Goal: Task Accomplishment & Management: Complete application form

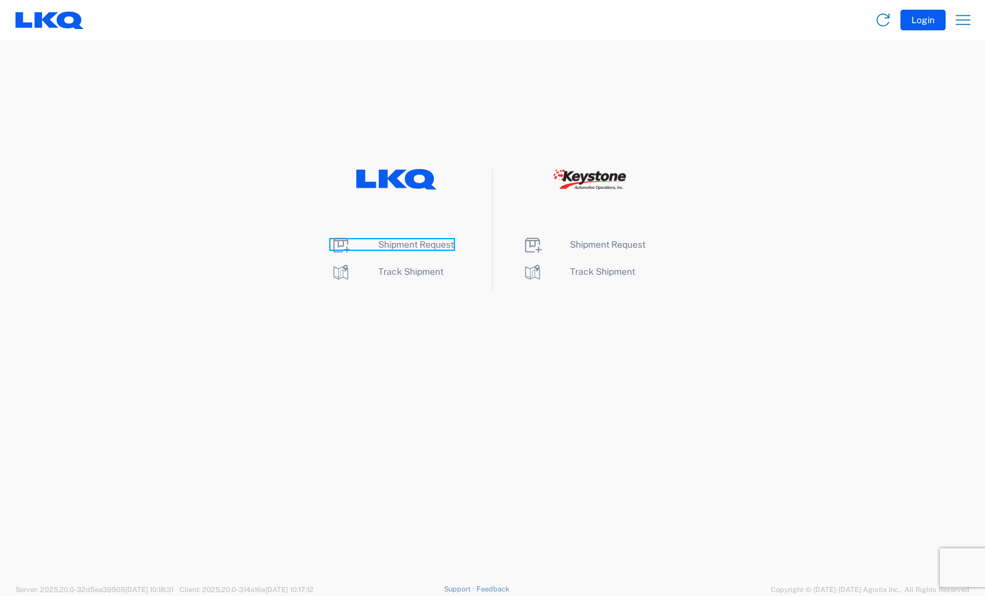
click at [418, 243] on span "Shipment Request" at bounding box center [416, 244] width 76 height 10
click at [414, 245] on span "Shipment Request" at bounding box center [416, 244] width 76 height 10
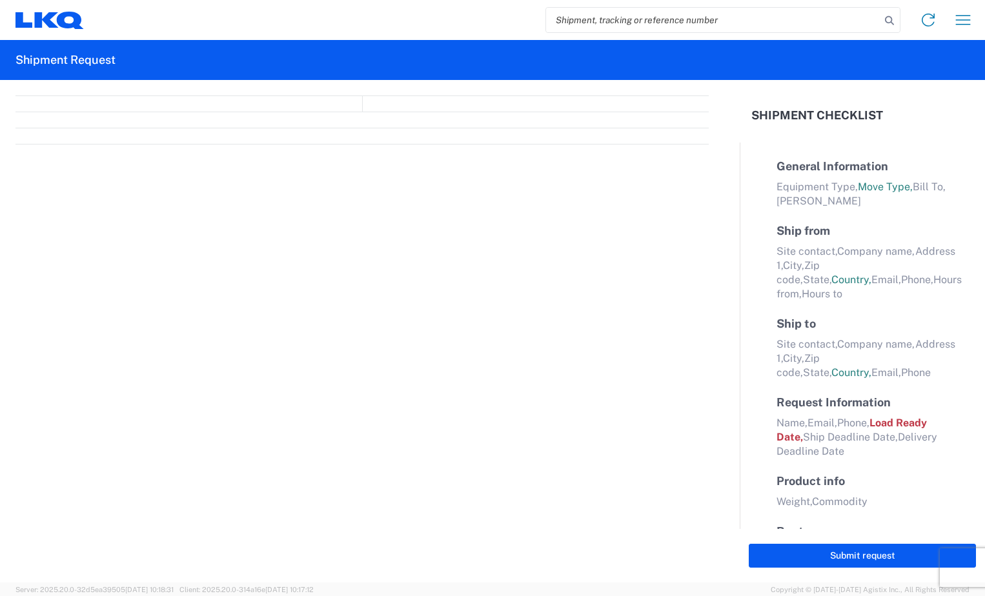
select select "FULL"
select select "LBS"
select select "IN"
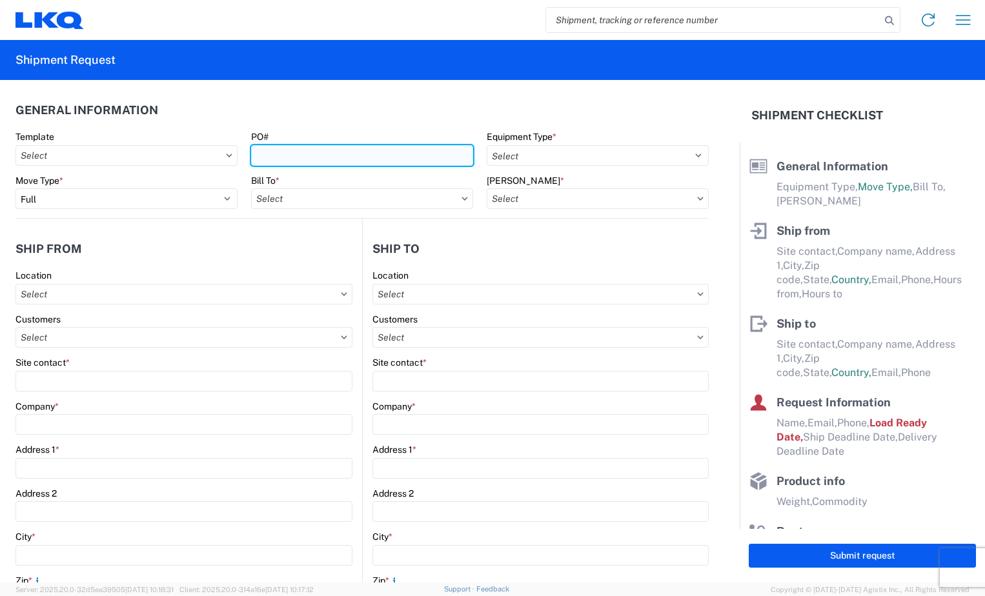
click at [322, 156] on input "PO#" at bounding box center [362, 155] width 222 height 21
type input "BR005031"
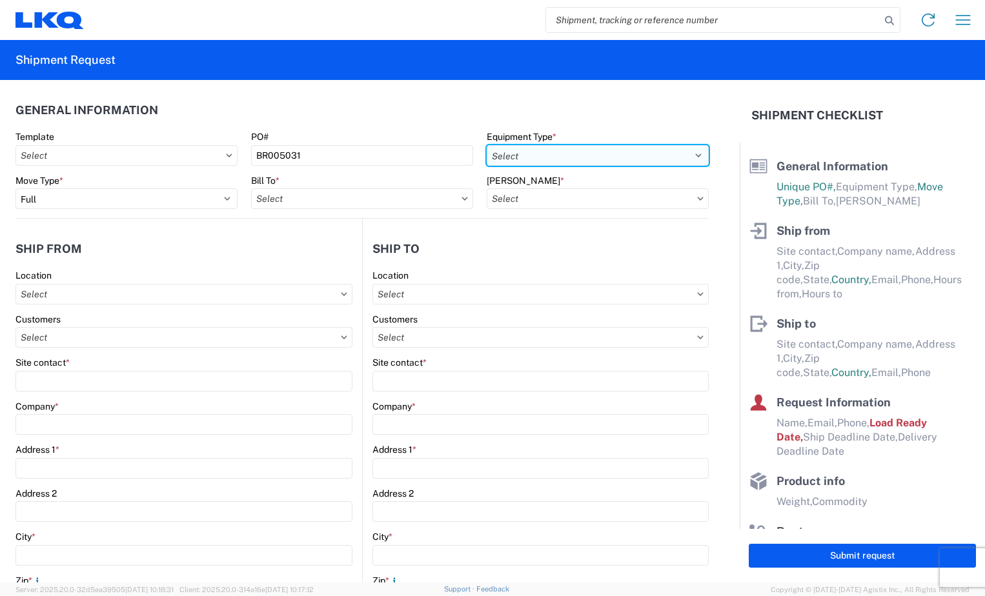
click at [677, 154] on select "Select 53’ Dry Van Flatbed Dropdeck (van) Lowboy (flatbed) Rail" at bounding box center [598, 155] width 222 height 21
select select "STDV"
click at [487, 145] on select "Select 53’ Dry Van Flatbed Dropdeck (van) Lowboy (flatbed) Rail" at bounding box center [598, 155] width 222 height 21
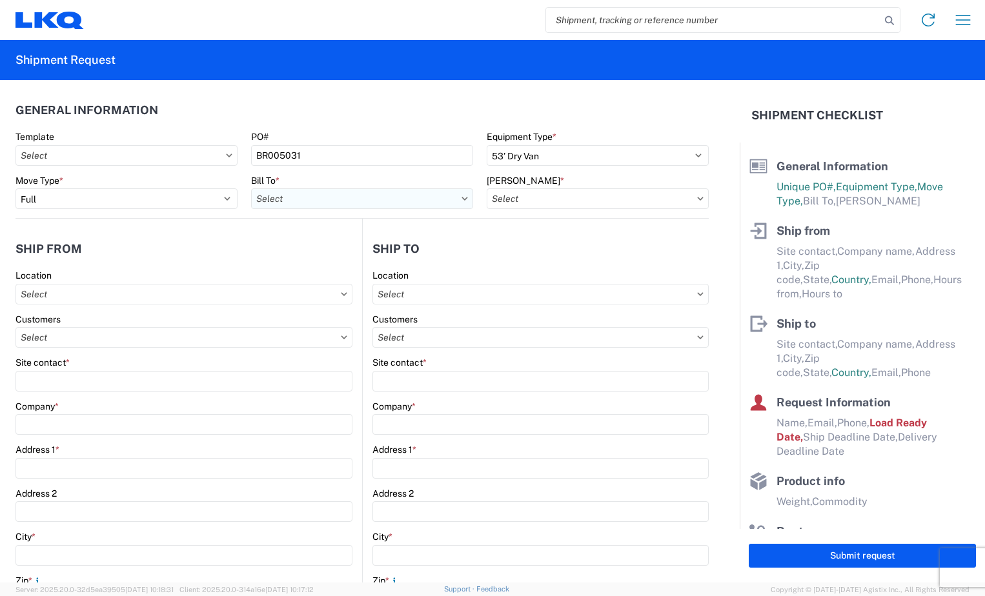
click at [424, 201] on input "text" at bounding box center [362, 198] width 222 height 21
type input "3118"
click at [410, 250] on div "3118 - Brainerd MN" at bounding box center [364, 256] width 226 height 21
type input "3118 - Brainerd MN"
click at [681, 199] on input "text" at bounding box center [598, 198] width 222 height 21
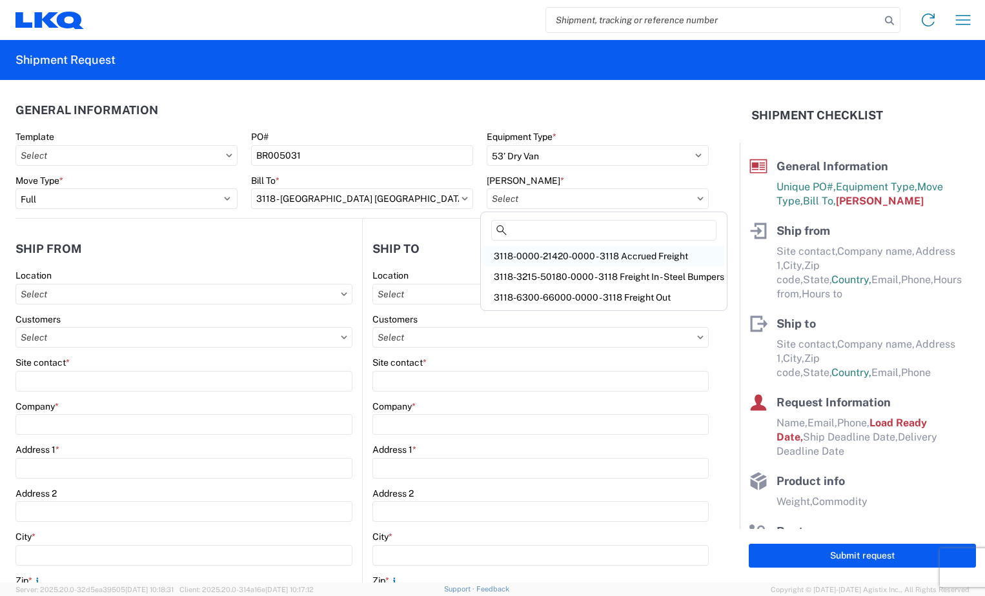
click at [608, 259] on div "3118-0000-21420-0000 - 3118 Accrued Freight" at bounding box center [603, 256] width 241 height 21
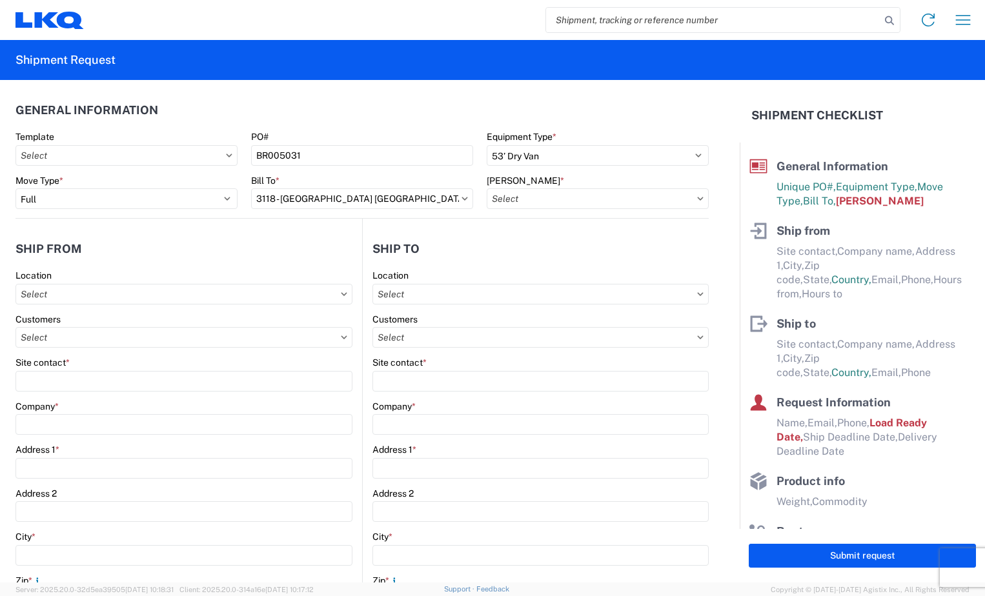
type input "3118-0000-21420-0000 - 3118 Accrued Freight"
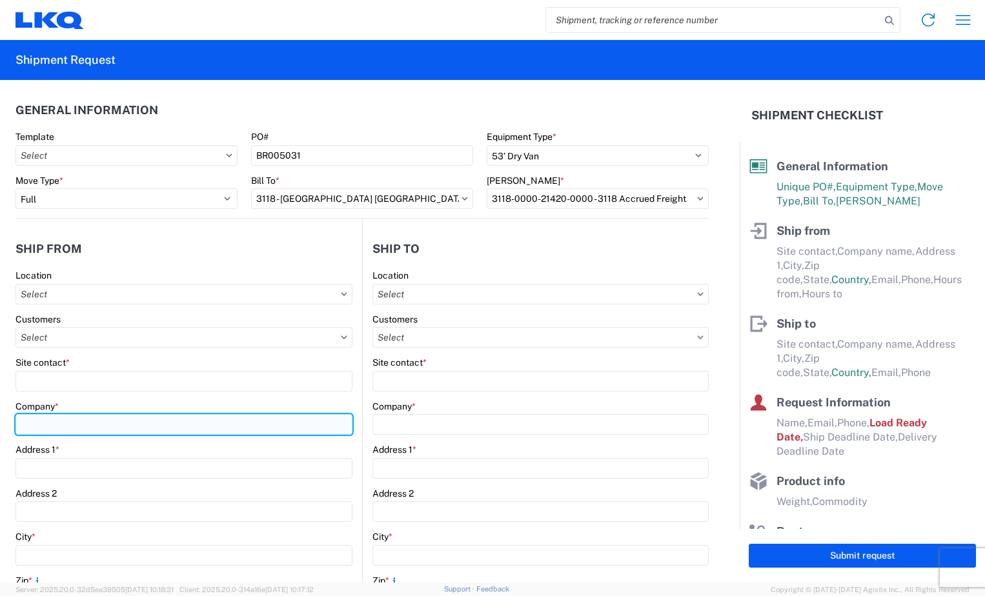
click at [43, 426] on input "Company *" at bounding box center [183, 424] width 337 height 21
type input "Production Bumper Stamping Inc"
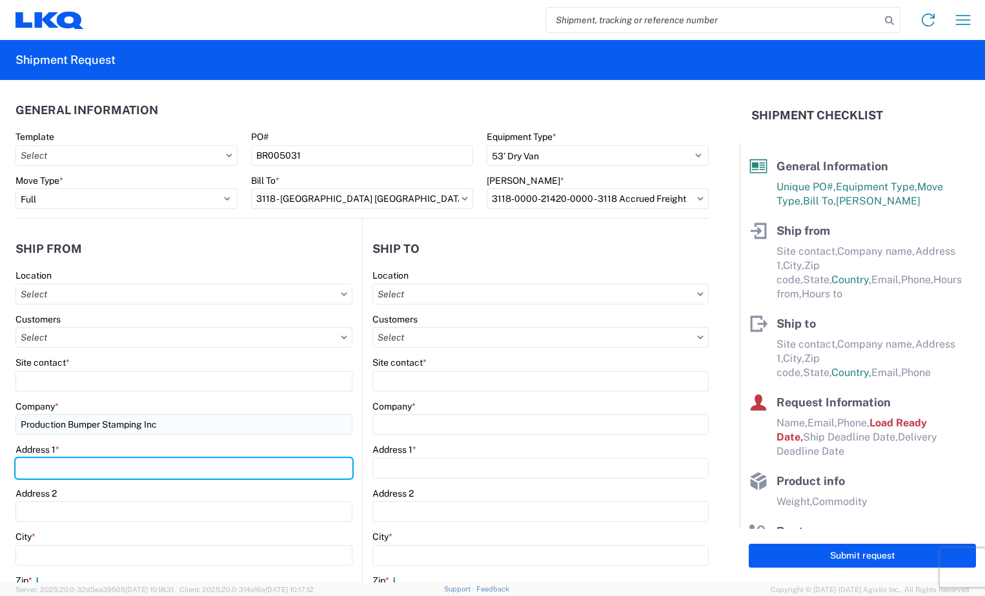
type input "2301 Fairwood Ave"
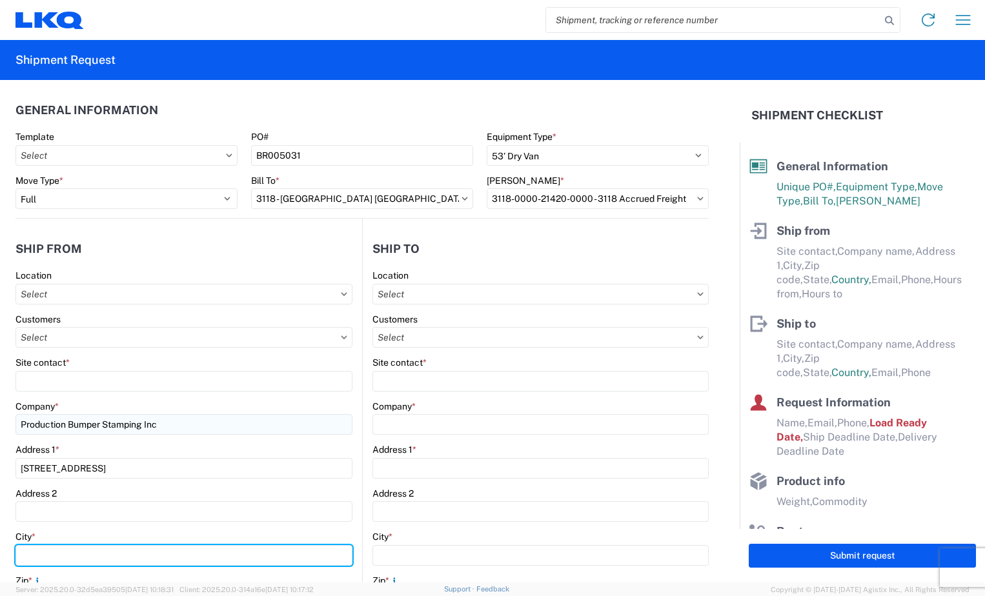
type input "Columbus"
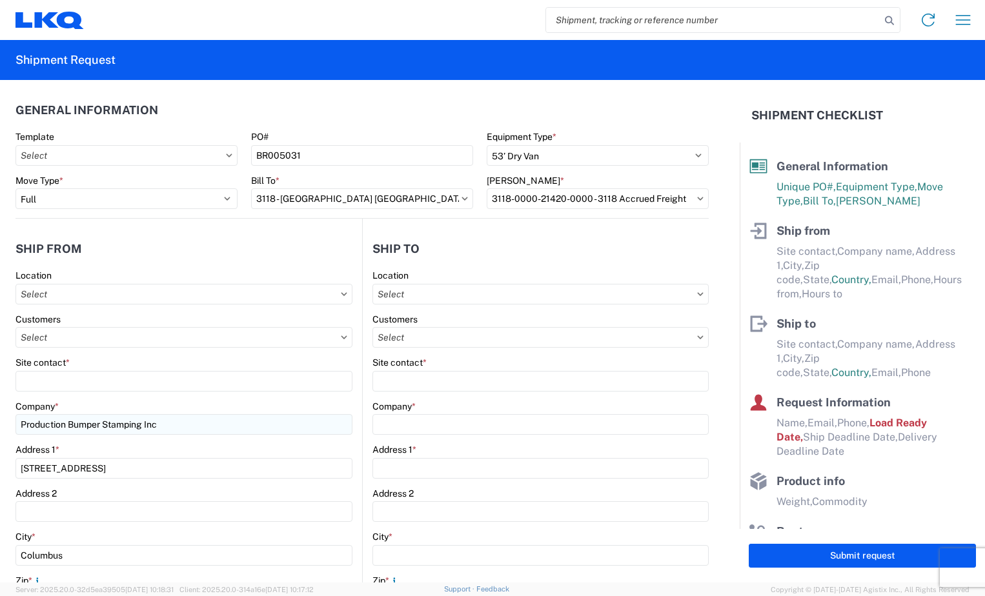
type input "43207"
select select "OH"
type input "tallord@lkqcorp.com"
type input "2188299664"
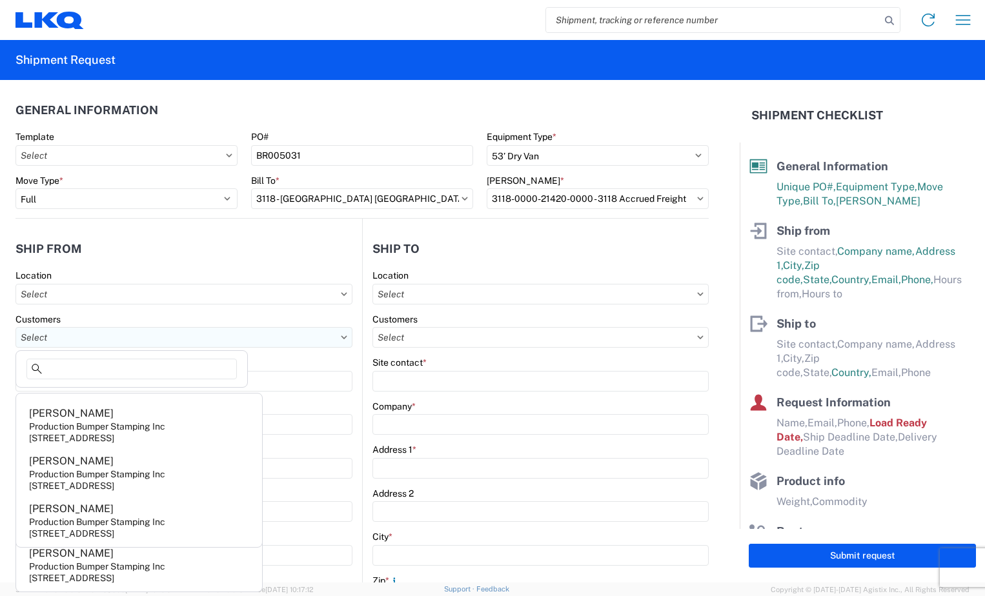
click at [101, 335] on input "text" at bounding box center [183, 337] width 337 height 21
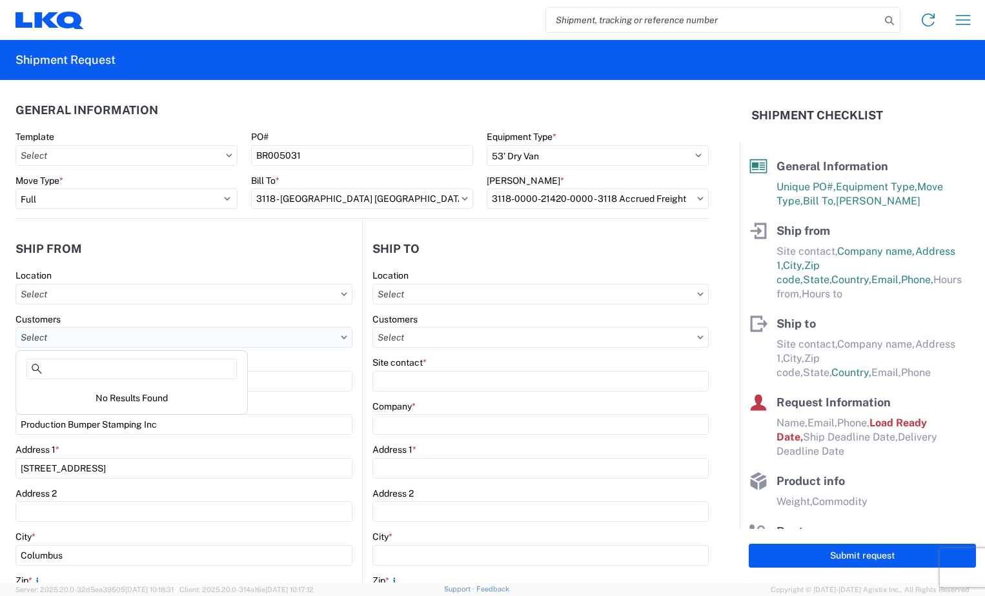
type input "d"
type input "Dominic Omoto"
click at [132, 160] on input "text" at bounding box center [126, 155] width 222 height 21
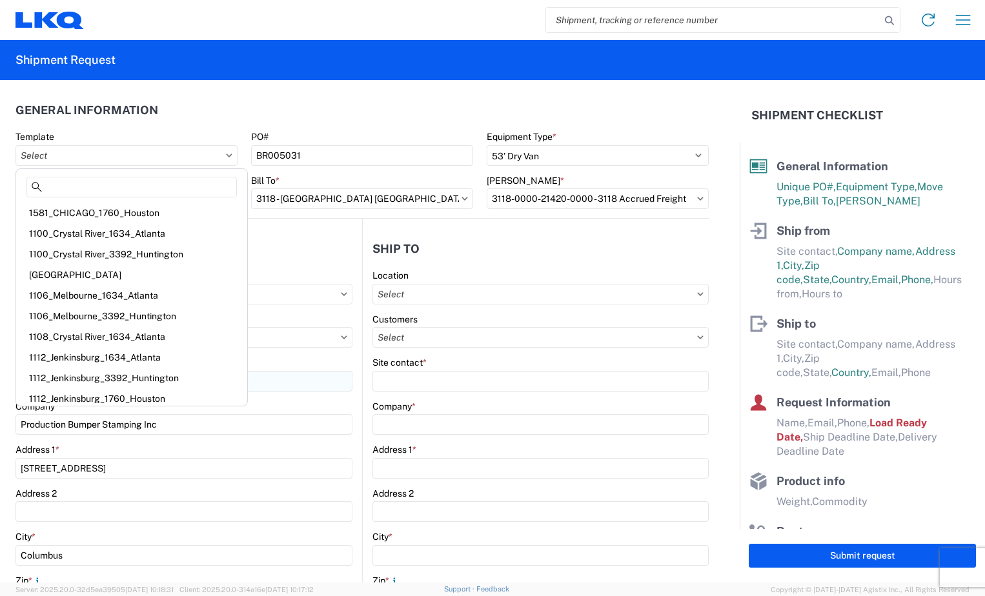
click at [76, 383] on div "1112_Jenkinsburg_3392_Huntington" at bounding box center [132, 378] width 226 height 21
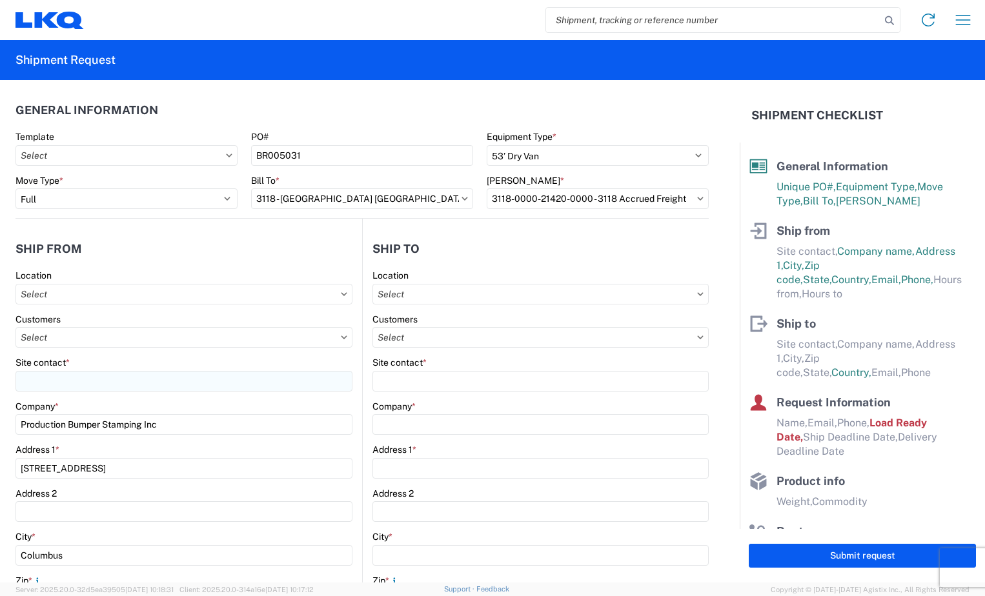
type input "1112_Jenkinsburg_3392_Huntington"
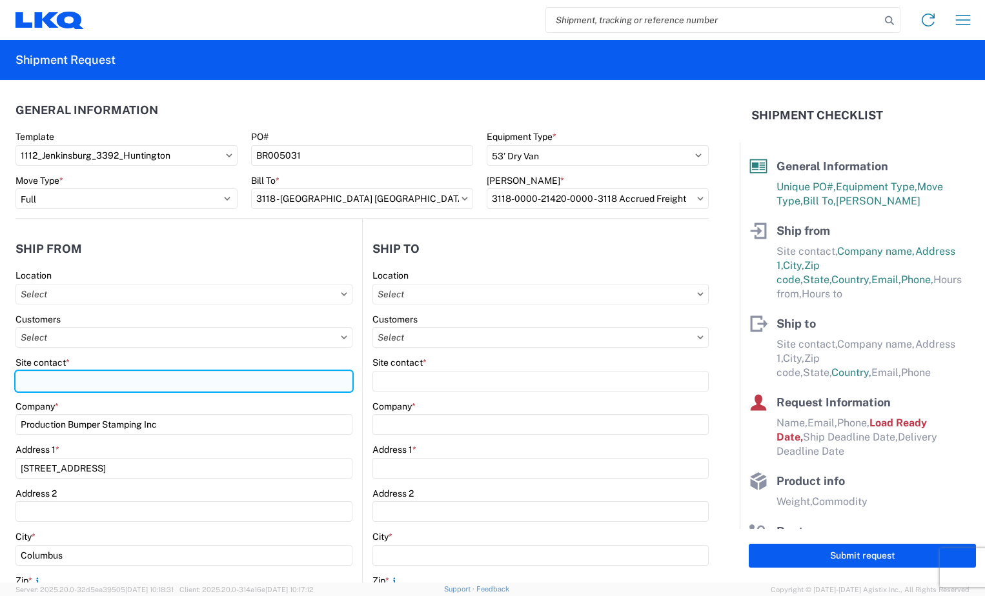
click at [77, 379] on input "Site contact *" at bounding box center [183, 381] width 337 height 21
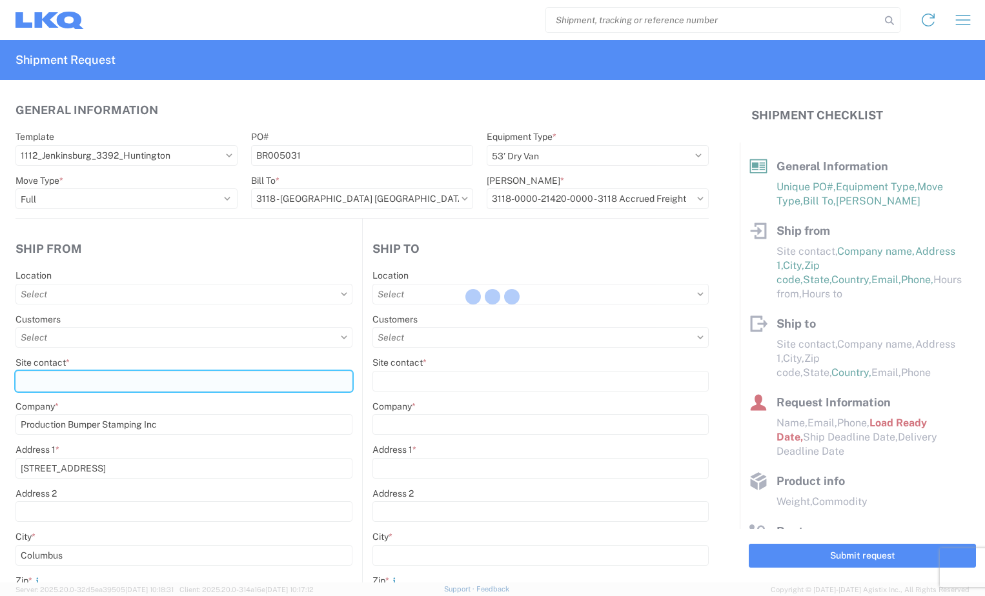
select select
type input "Shipping"
type input "LKQ Atlanta"
type input "2401 Highway 42 N"
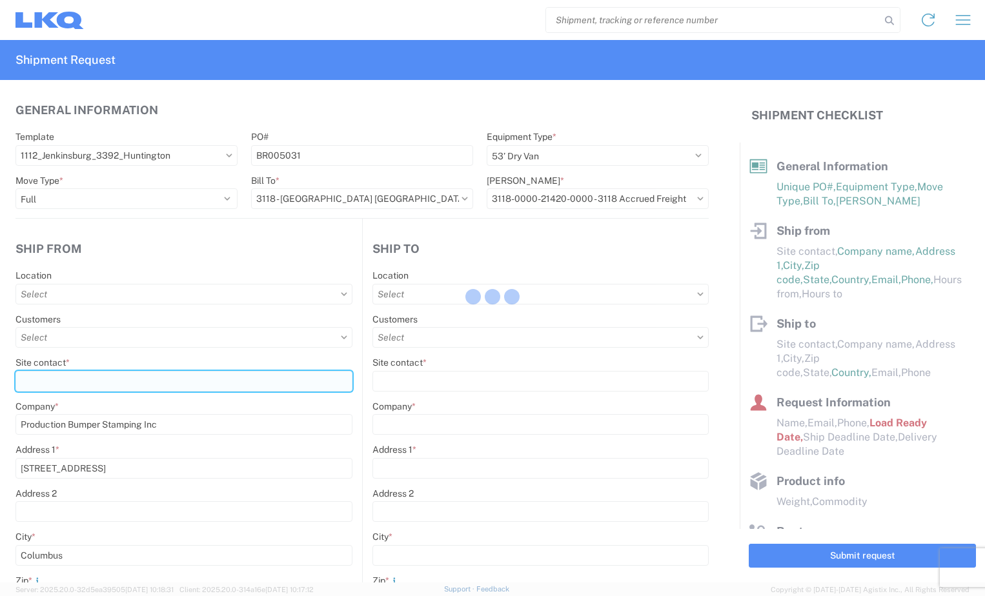
type input "Jenkinsburg"
type input "30234"
select select "US"
type input "770-504-7658"
select select
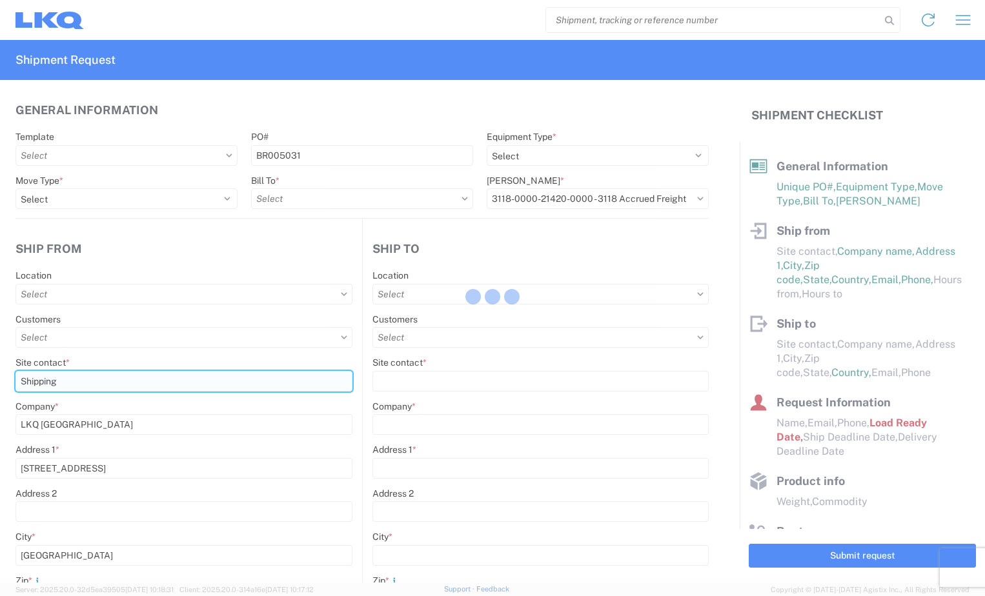
type input "Receiving"
type input "Transmetco"
type input "1750 Riverfork Dr E"
type input "Huntington"
type input "46750"
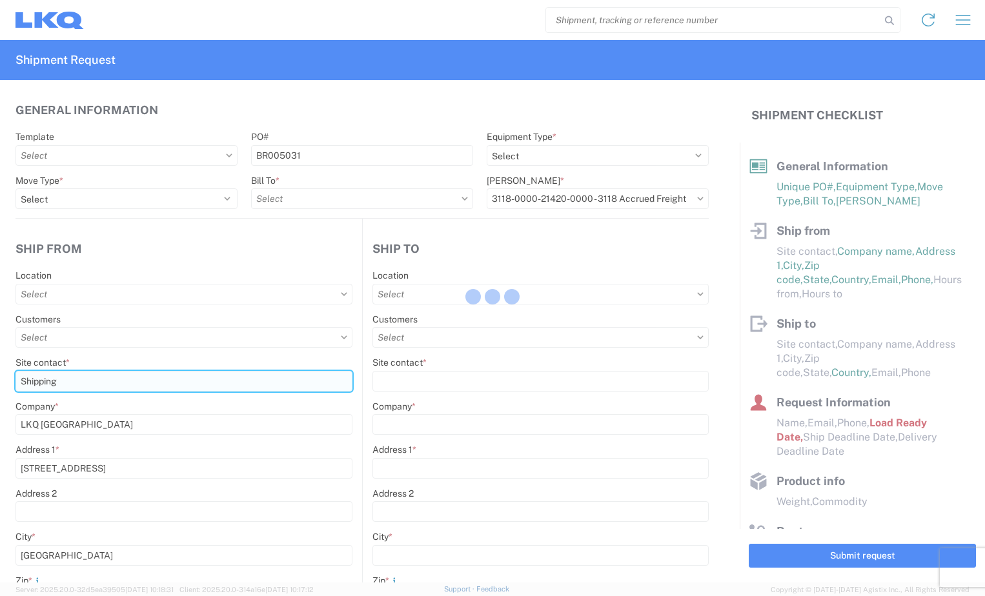
select select "US"
type input "555555555"
select select
type input "2019-06-14"
type textarea "Transmetco operates production 24/7 but only ships or receives on day shift"
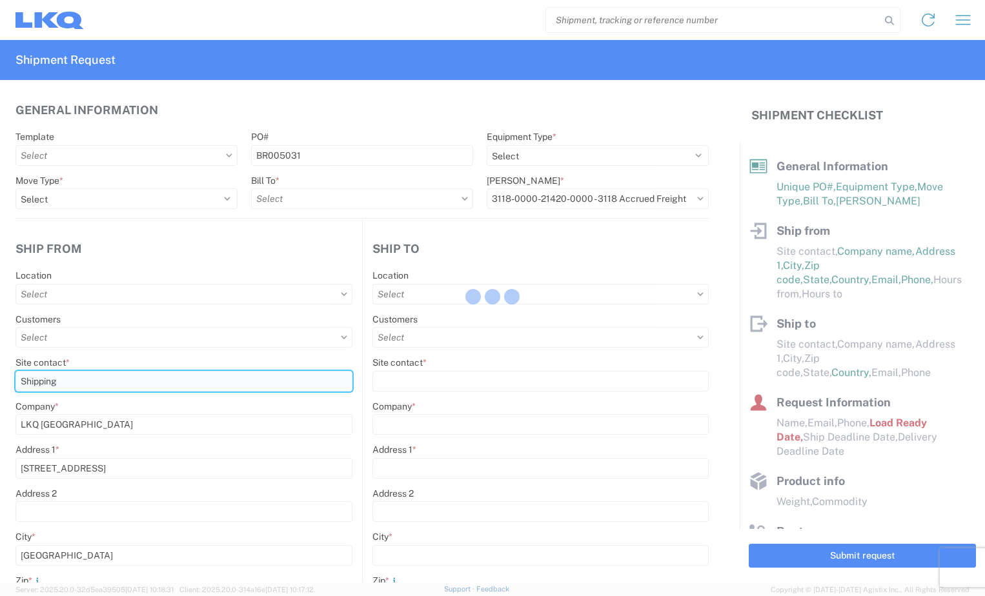
type input "42000"
type input "Wheels"
type input "1"
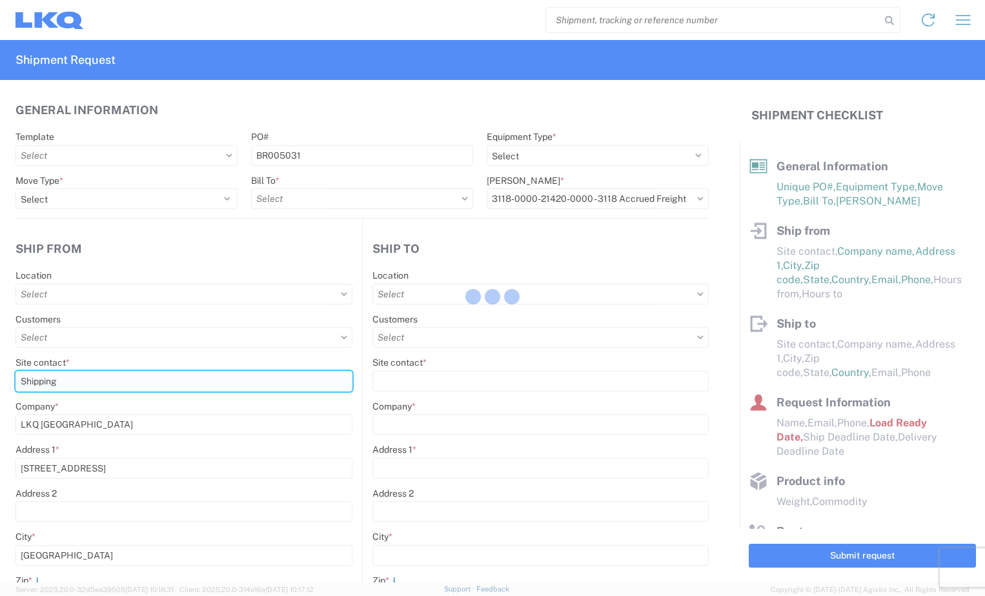
type input "1"
select select
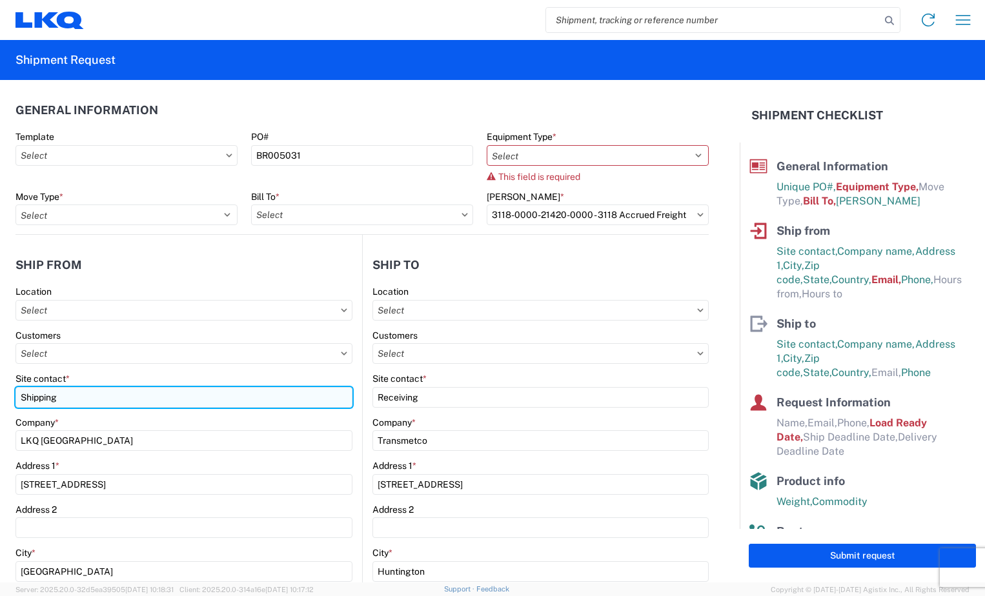
type input "1112 - LKQ Atlanta"
type input "3392 - Transmetco"
type input "3392-3015-50180-0000 - 3392 Freight In - Wheel Cores"
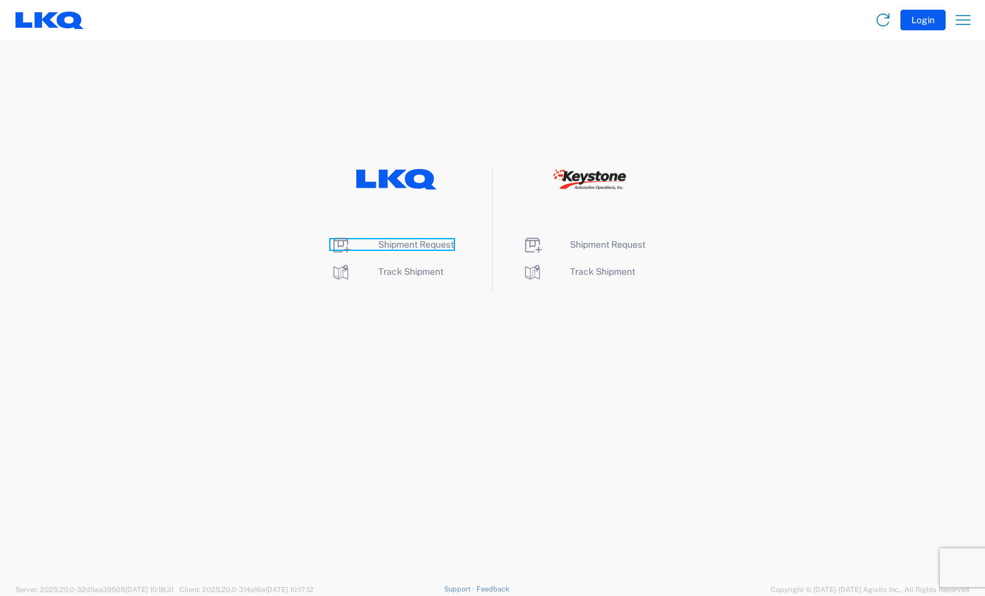
click at [410, 247] on span "Shipment Request" at bounding box center [416, 244] width 76 height 10
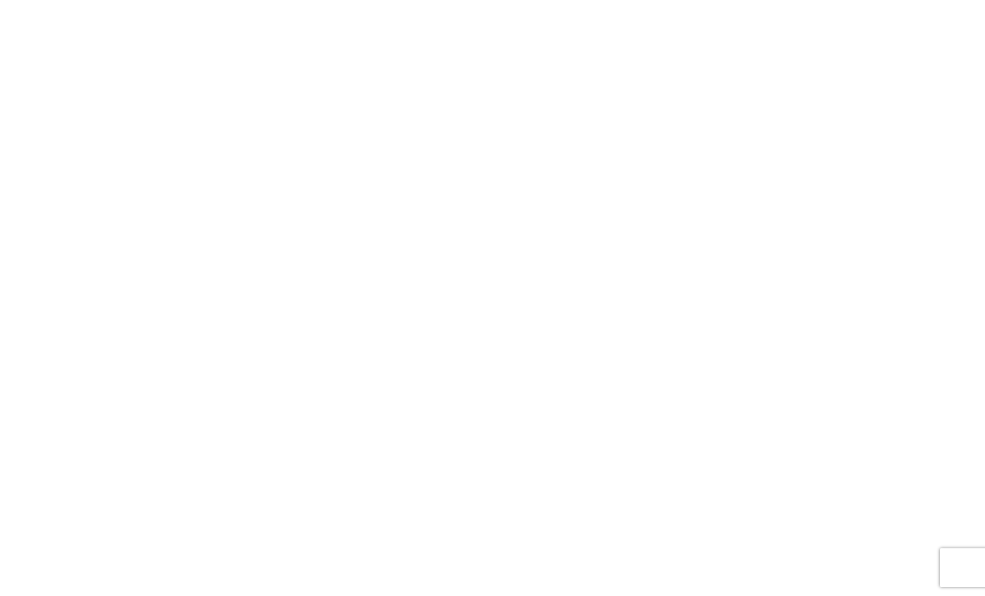
select select "FULL"
select select "LBS"
select select "IN"
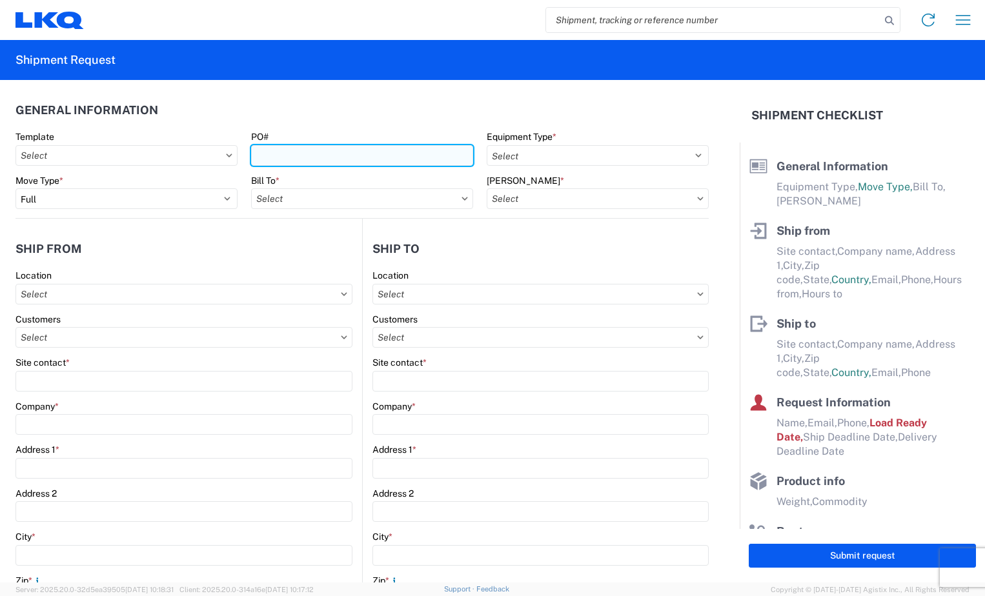
click at [332, 165] on input "PO#" at bounding box center [362, 155] width 222 height 21
type input "BR005031"
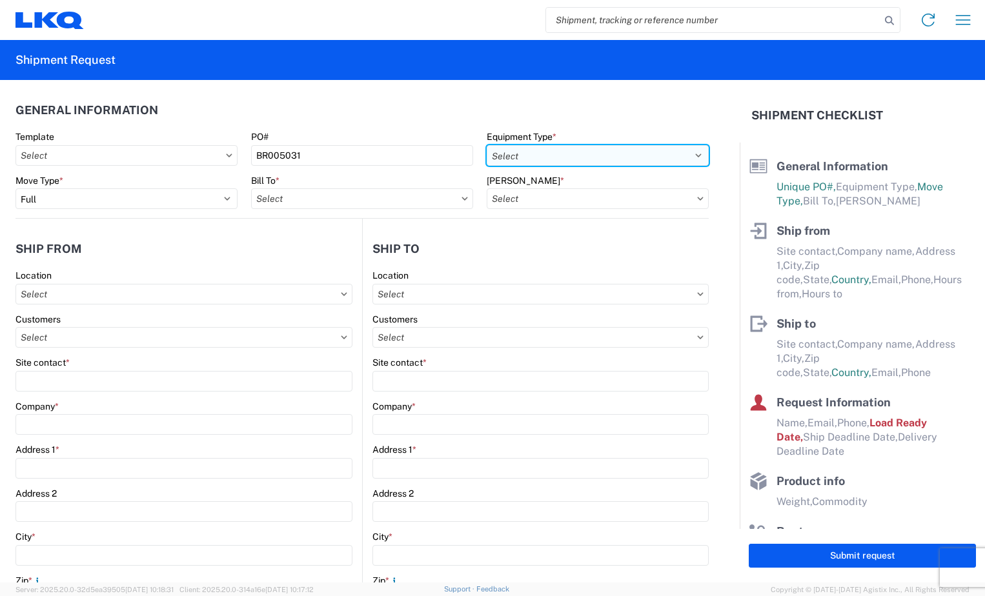
click at [662, 154] on select "Select 53’ Dry Van Flatbed Dropdeck (van) Lowboy (flatbed) Rail" at bounding box center [598, 155] width 222 height 21
select select "STDV"
click at [487, 145] on select "Select 53’ Dry Van Flatbed Dropdeck (van) Lowboy (flatbed) Rail" at bounding box center [598, 155] width 222 height 21
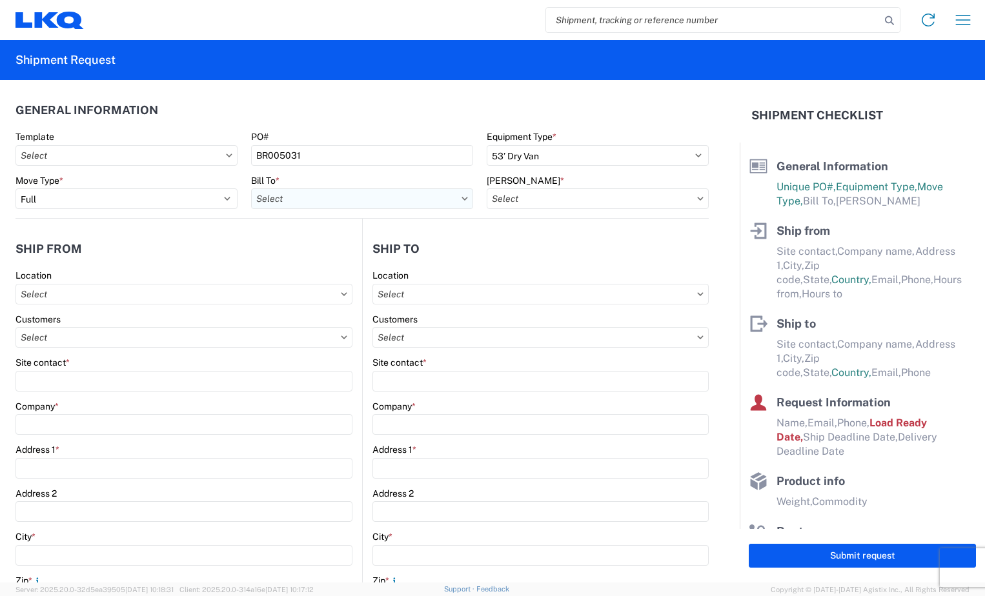
click at [449, 200] on input "text" at bounding box center [362, 198] width 222 height 21
type input "3118"
click at [378, 259] on div "3118 - Brainerd MN" at bounding box center [364, 256] width 226 height 21
type input "3118 - Brainerd MN"
click at [688, 201] on input "text" at bounding box center [598, 198] width 222 height 21
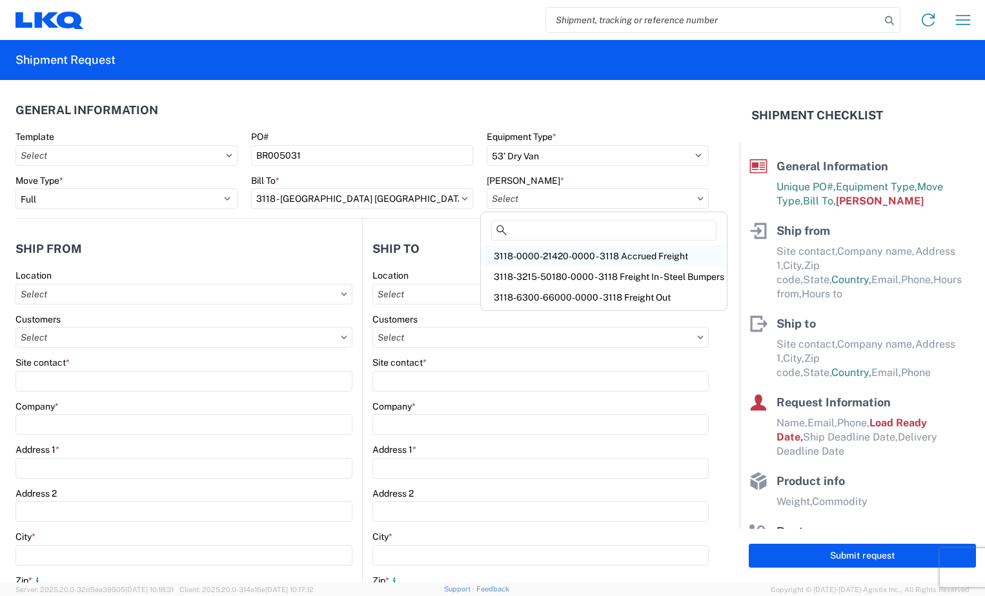
click at [629, 250] on div "3118-0000-21420-0000 - 3118 Accrued Freight" at bounding box center [603, 256] width 241 height 21
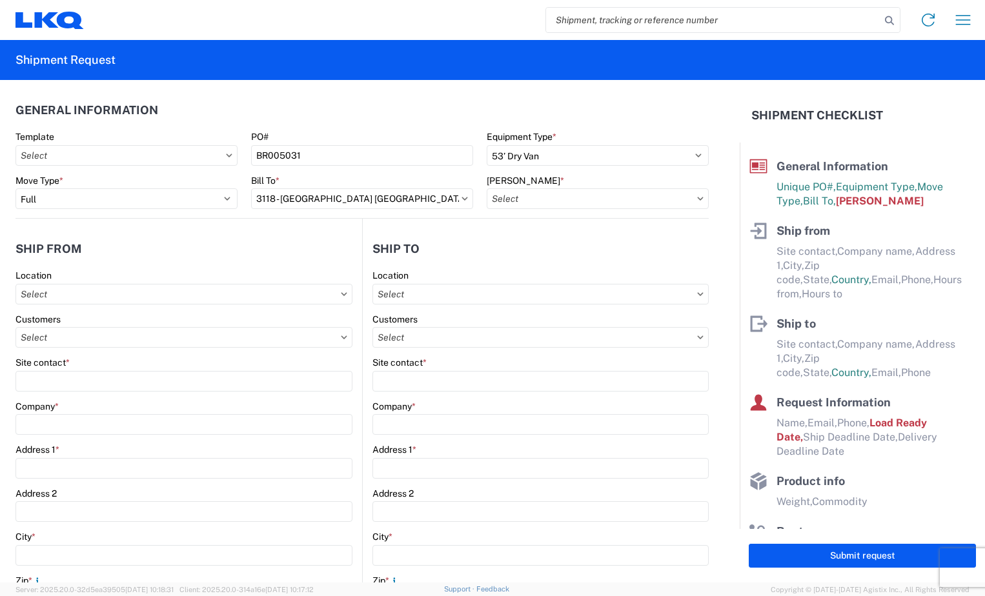
type input "3118-0000-21420-0000 - 3118 Accrued Freight"
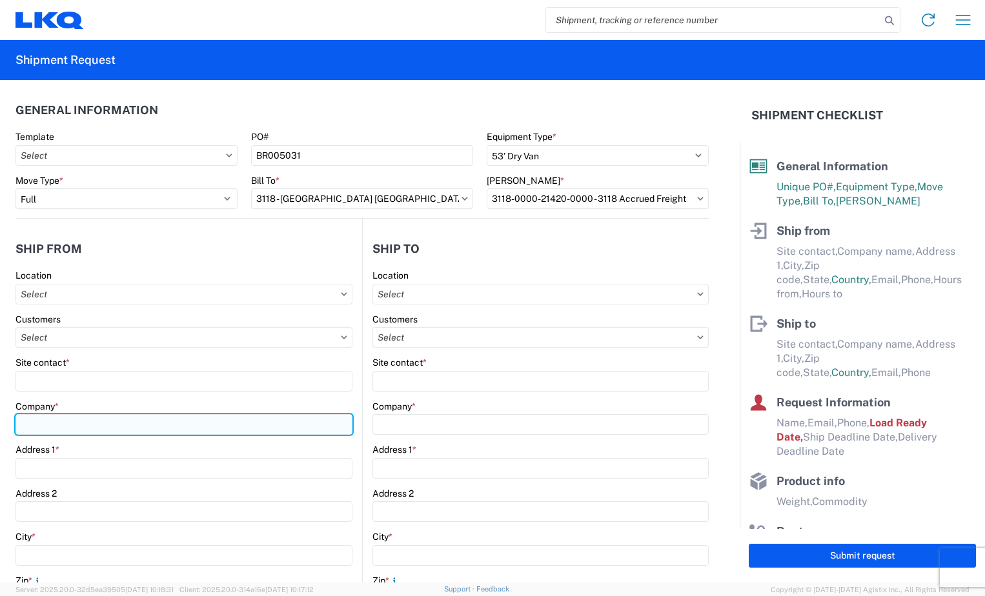
click at [72, 425] on input "Company *" at bounding box center [183, 424] width 337 height 21
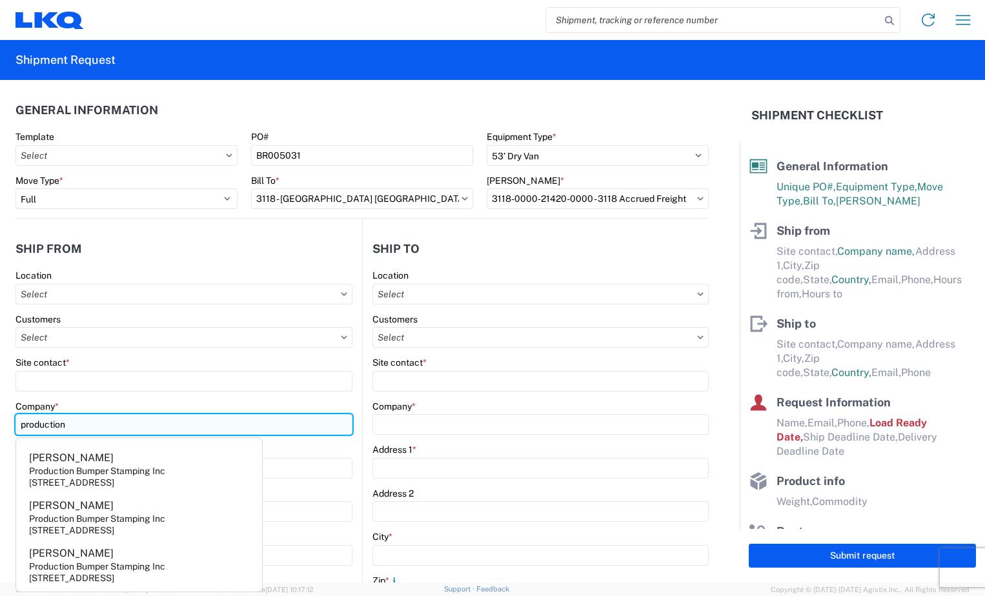
click at [92, 428] on input "production" at bounding box center [183, 424] width 337 height 21
type input "Production Bumper Stamping Inc"
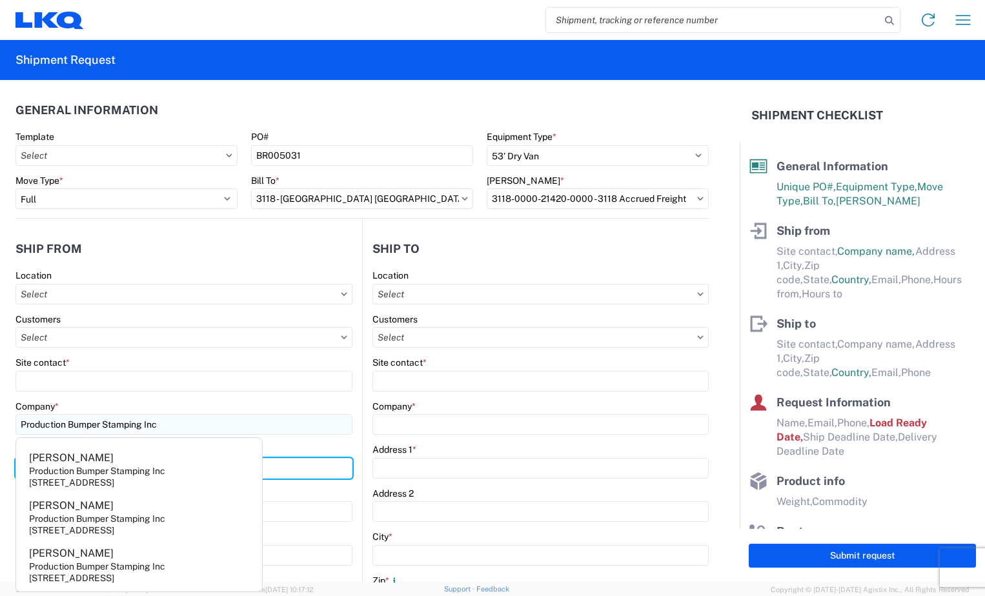
type input "2301 Fairwood Ave"
type input "Columbus"
type input "43207"
select select "OH"
type input "tallord@lkqcorp.com"
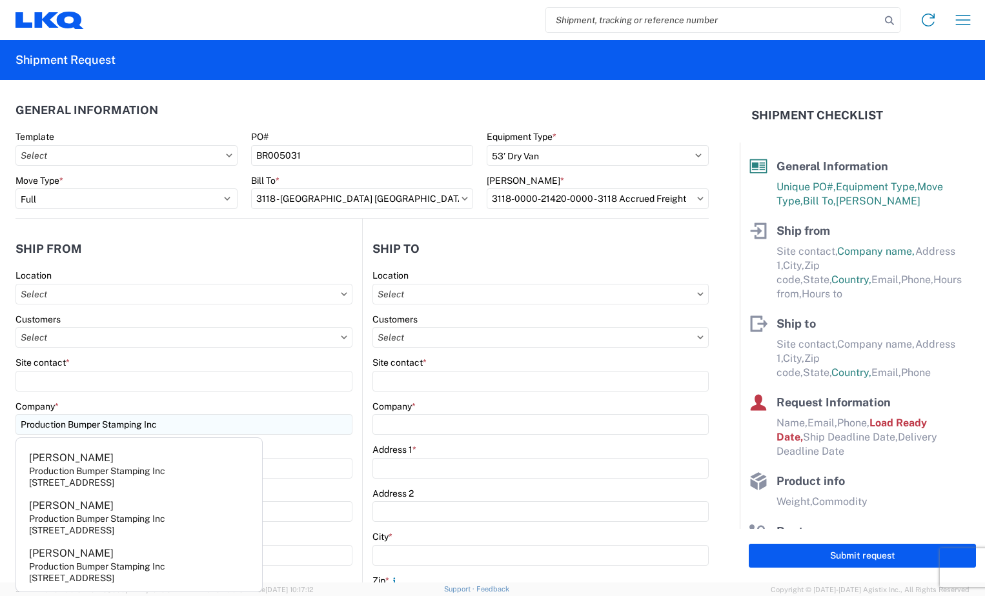
type input "6144442181"
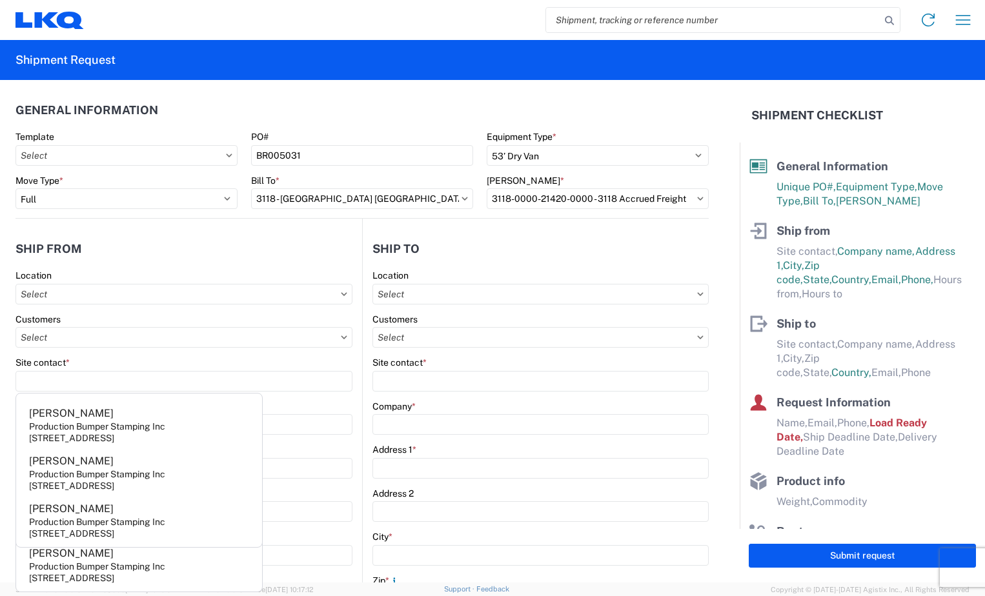
click at [261, 262] on header "Ship from" at bounding box center [188, 248] width 347 height 29
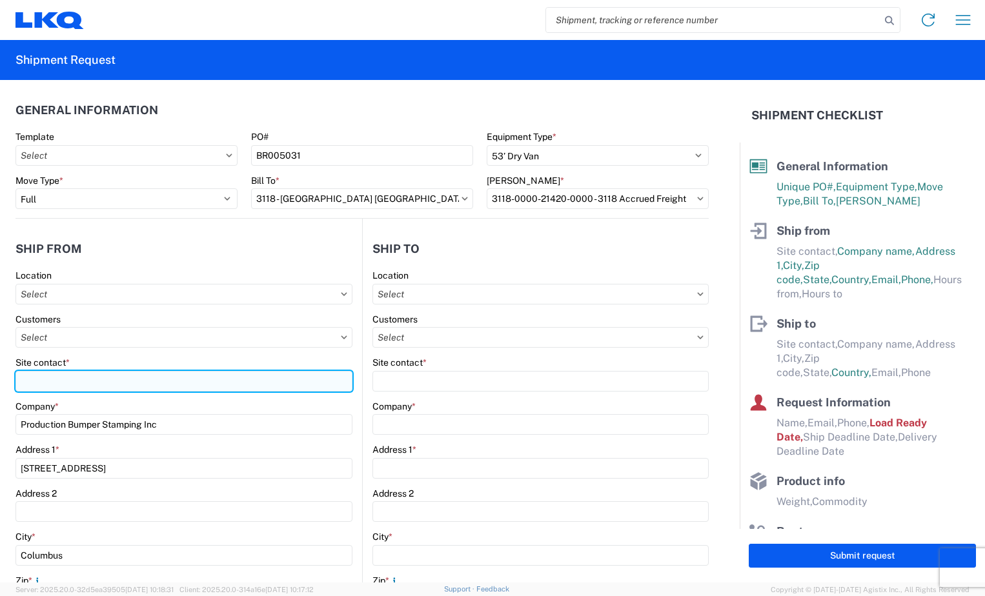
click at [135, 384] on input "Site contact *" at bounding box center [183, 381] width 337 height 21
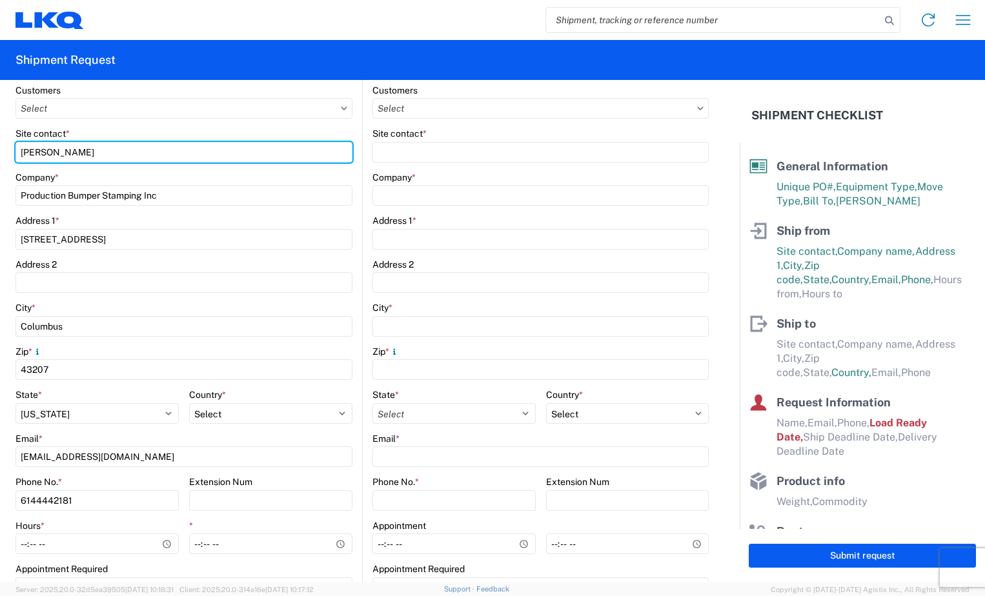
scroll to position [258, 0]
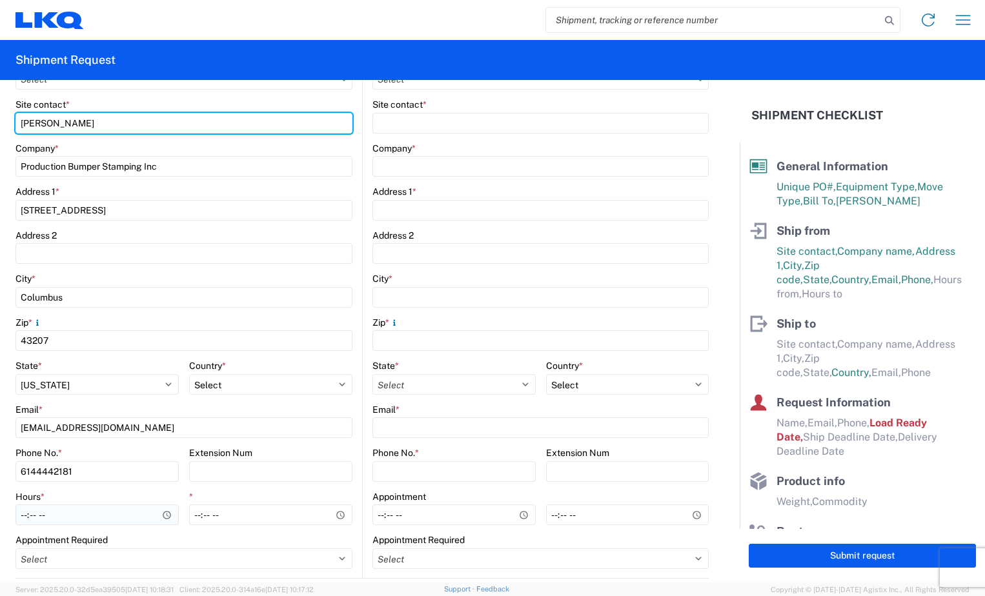
type input "Dominic Omotto"
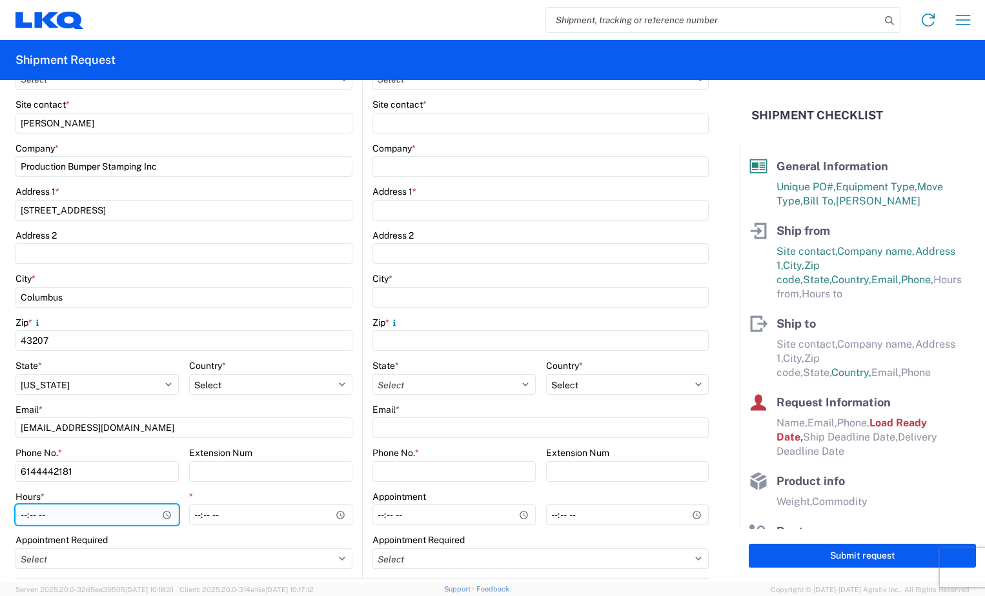
click at [26, 516] on input "Hours *" at bounding box center [96, 515] width 163 height 21
type input "06:00"
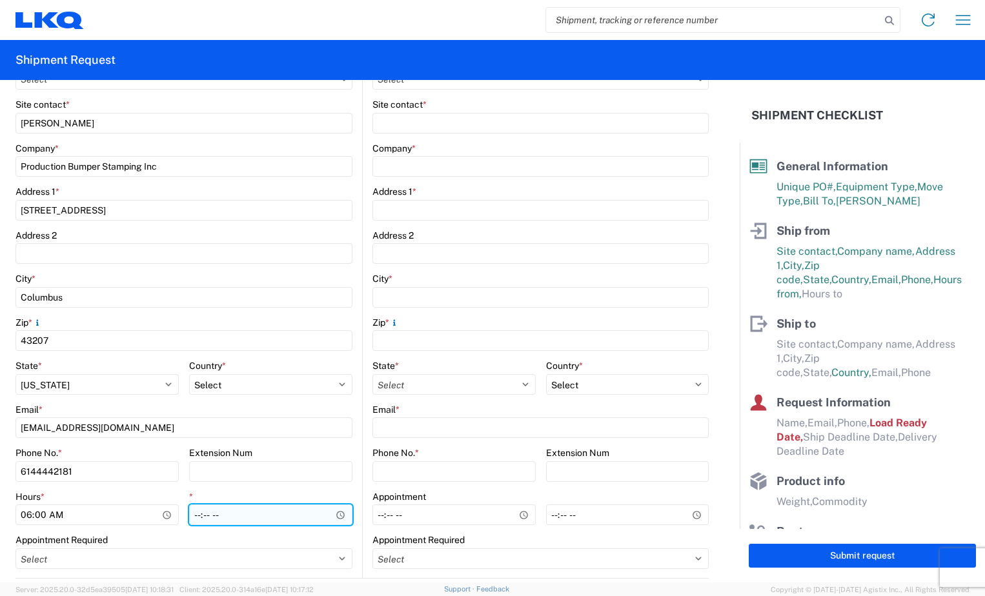
click at [195, 518] on input "*" at bounding box center [270, 515] width 163 height 21
type input "08:00"
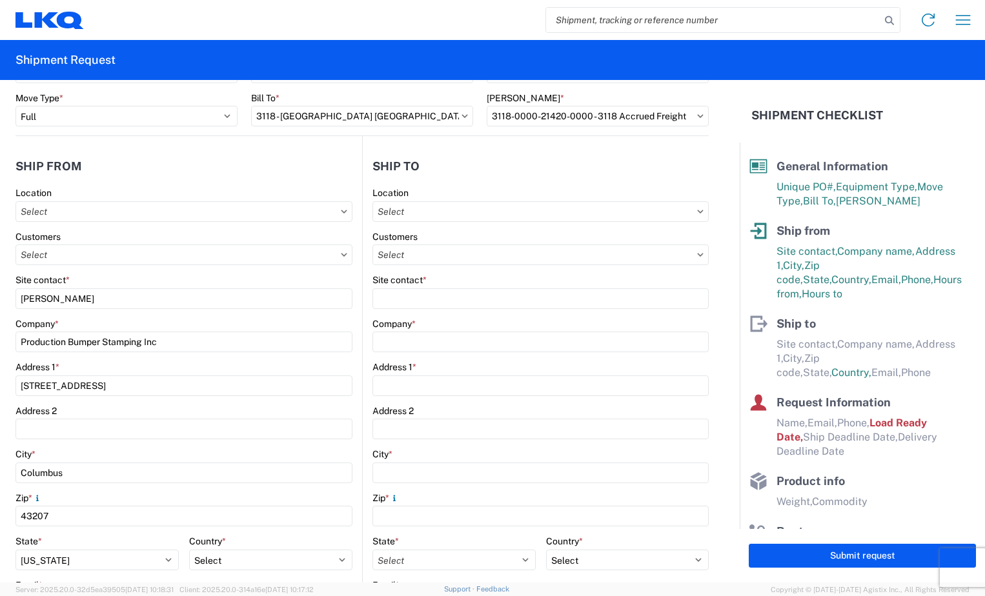
scroll to position [0, 0]
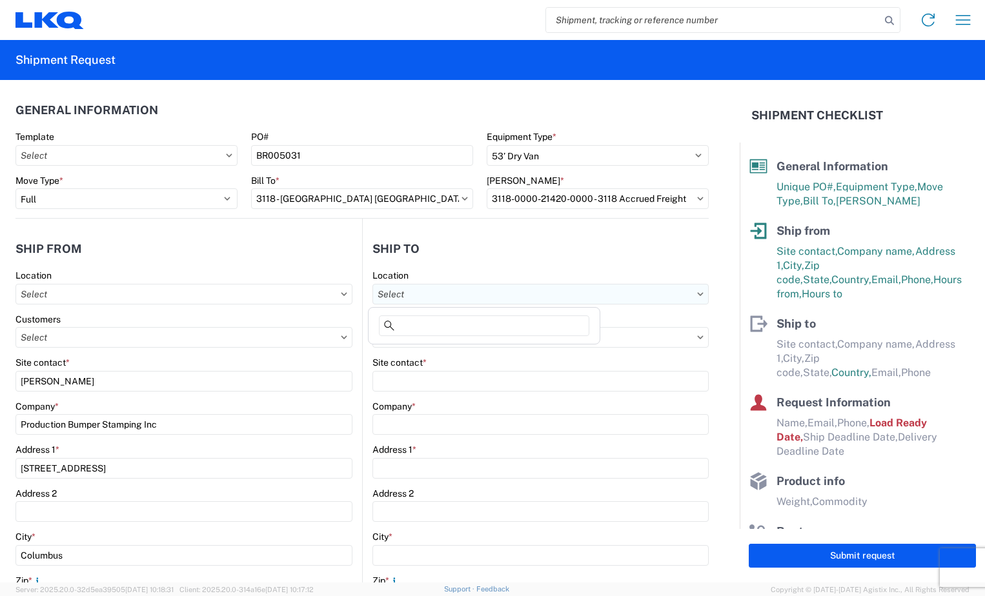
click at [459, 291] on input "text" at bounding box center [540, 294] width 336 height 21
type input "3118"
click at [448, 352] on div "3118 - Brainerd MN" at bounding box center [484, 351] width 226 height 21
type input "3118 - Brainerd MN"
type input "LKQ Corporation"
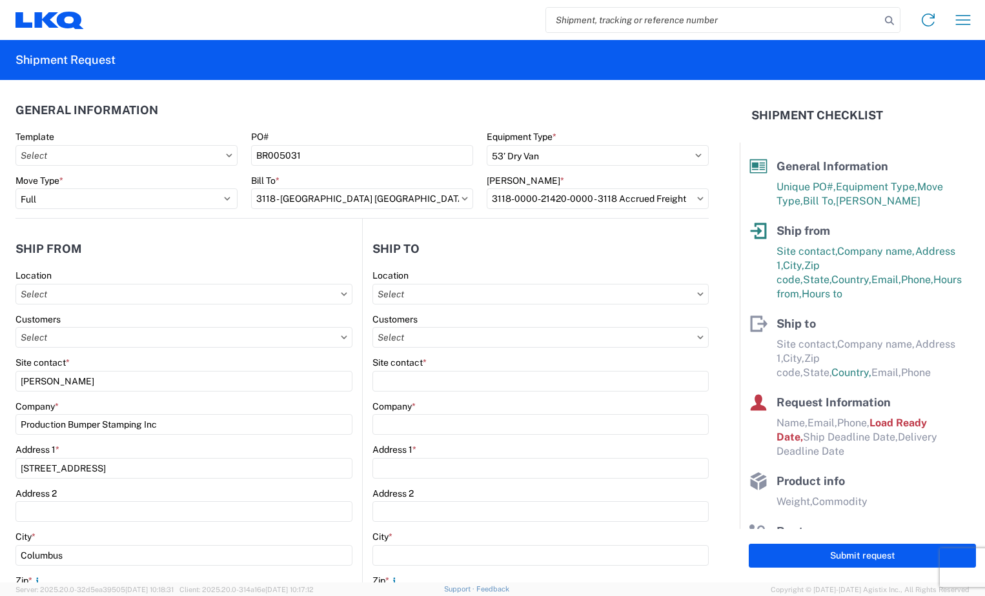
type input "2110 South10TH Street"
type input "Brainerd"
type input "56401"
select select "US"
type input "07:00"
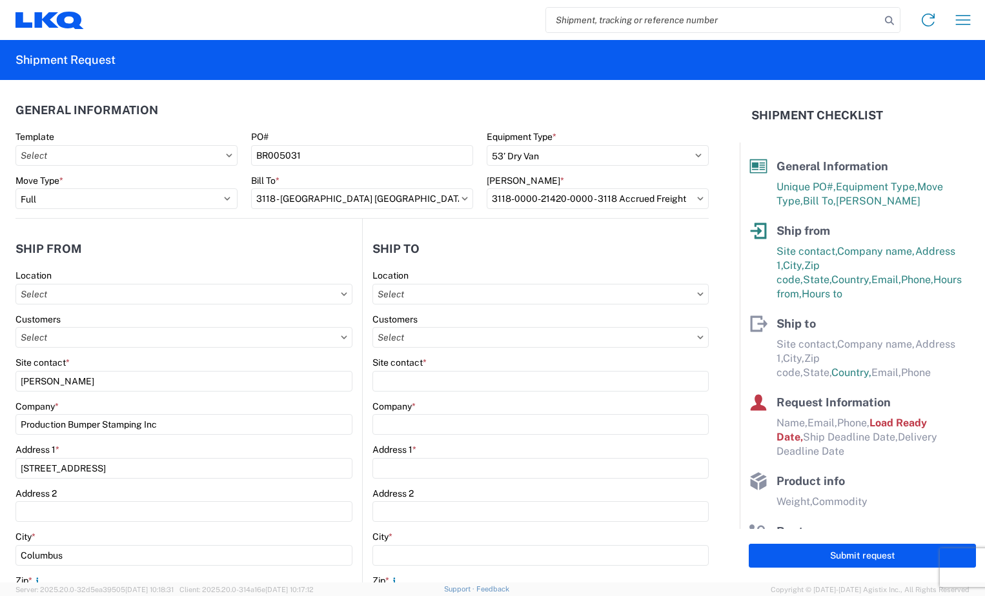
type input "16:30"
select select
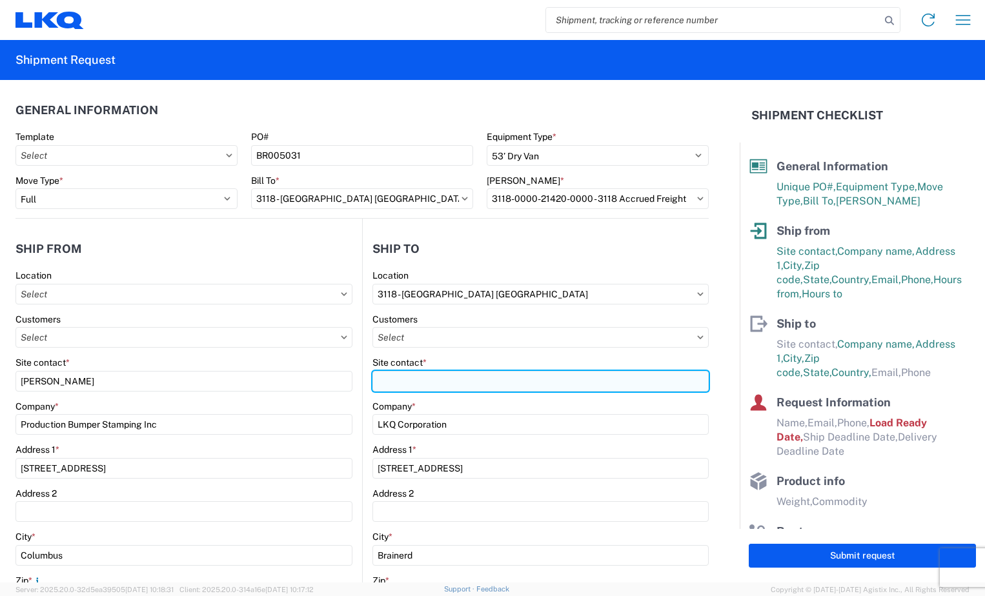
click at [445, 379] on input "Site contact *" at bounding box center [540, 381] width 336 height 21
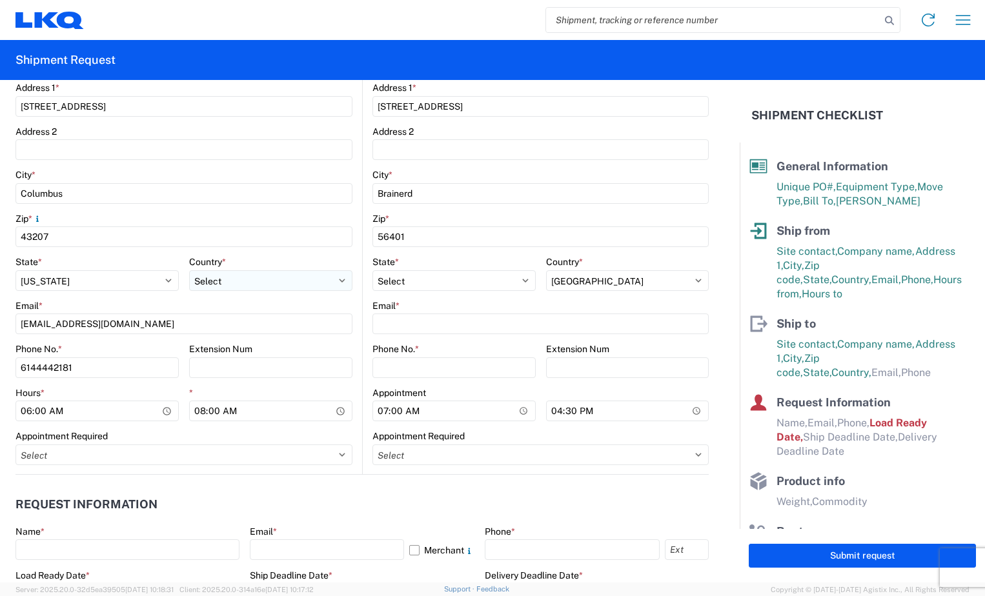
scroll to position [387, 0]
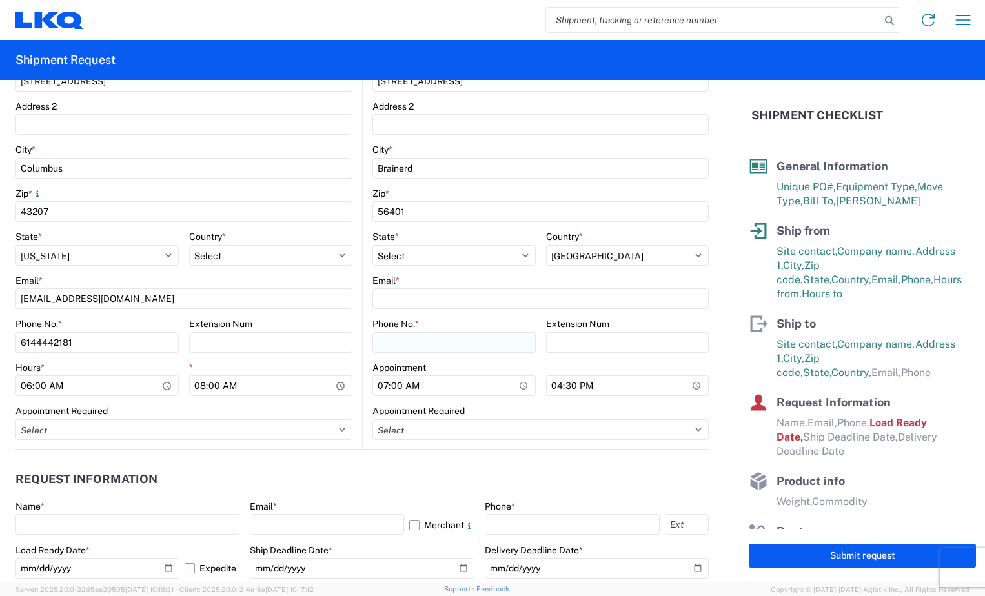
type input "Mark Tabor"
click at [387, 346] on input "Phone No. *" at bounding box center [453, 342] width 163 height 21
type input "2188296324"
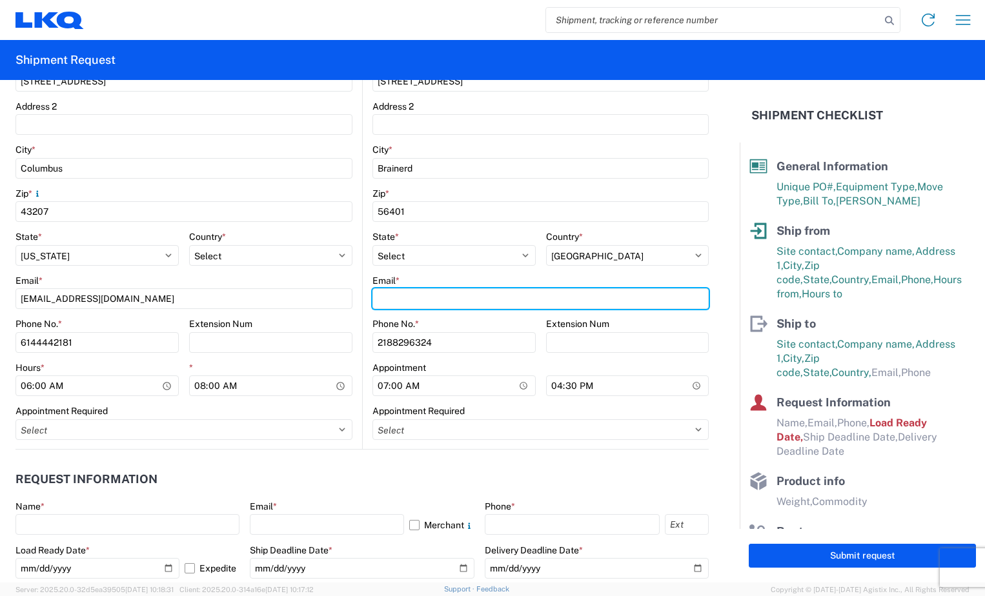
type input "tallord@lkqcorp.com"
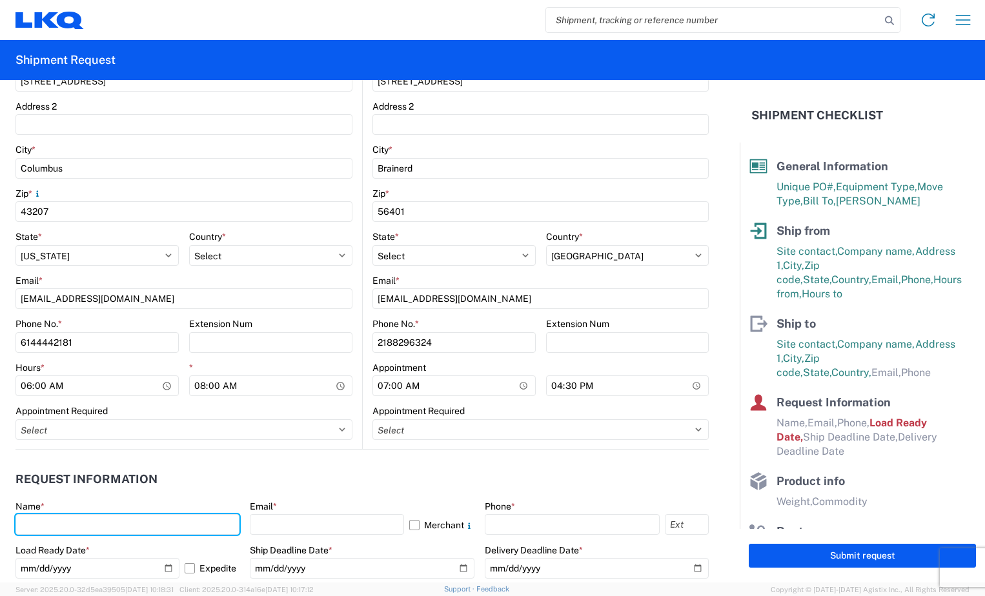
type input "Ty Allord"
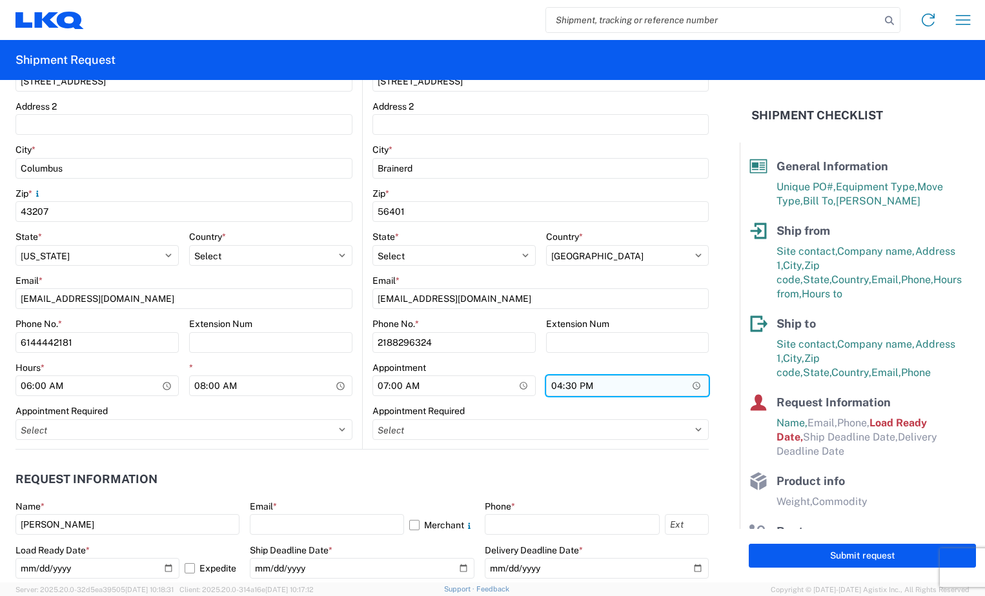
click at [548, 394] on input "16:30" at bounding box center [627, 386] width 163 height 21
type input "12:00"
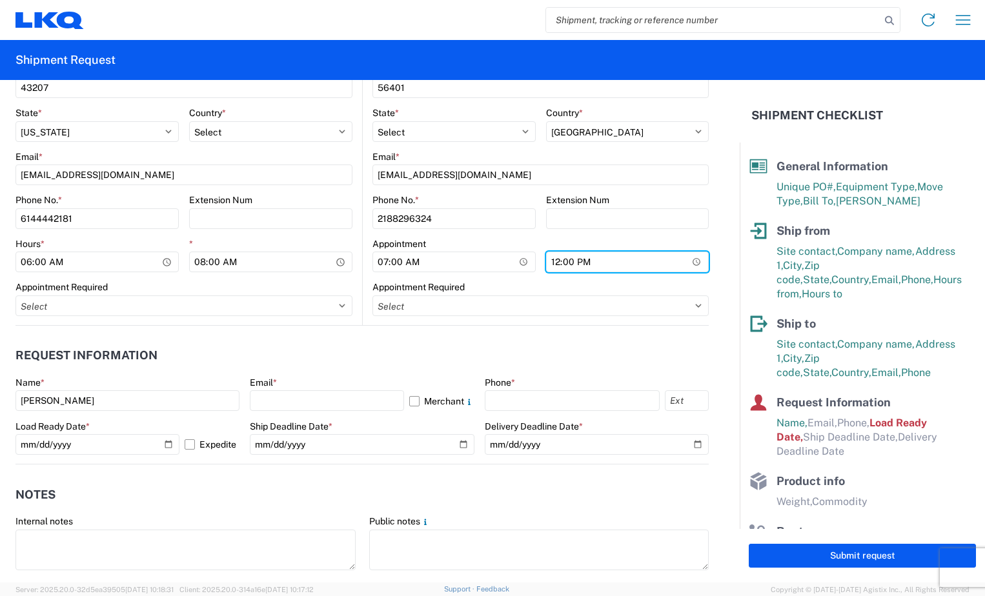
scroll to position [581, 0]
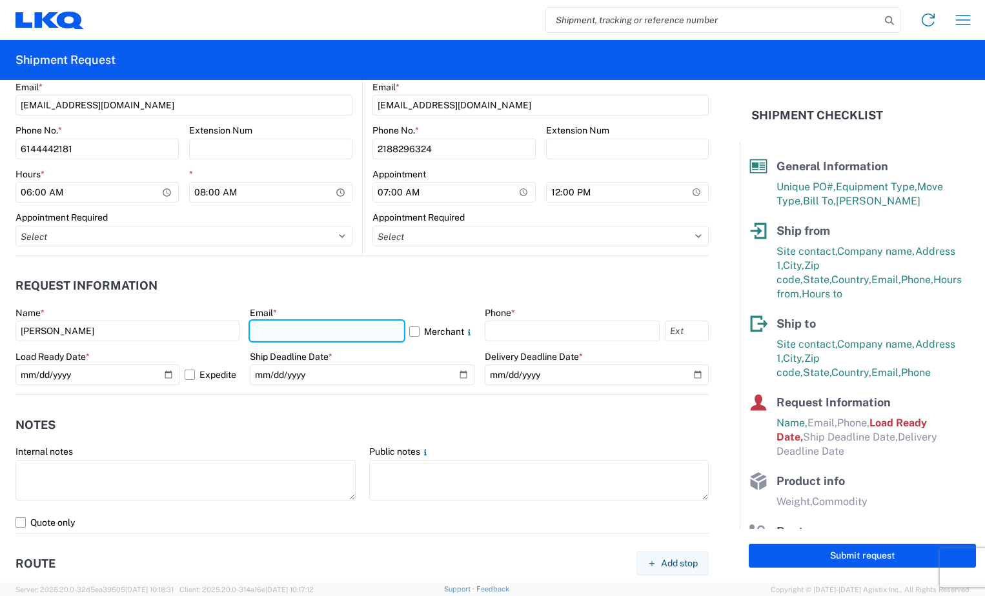
click at [354, 330] on input "text" at bounding box center [327, 331] width 154 height 21
type input "tallord@lkqcorp.com"
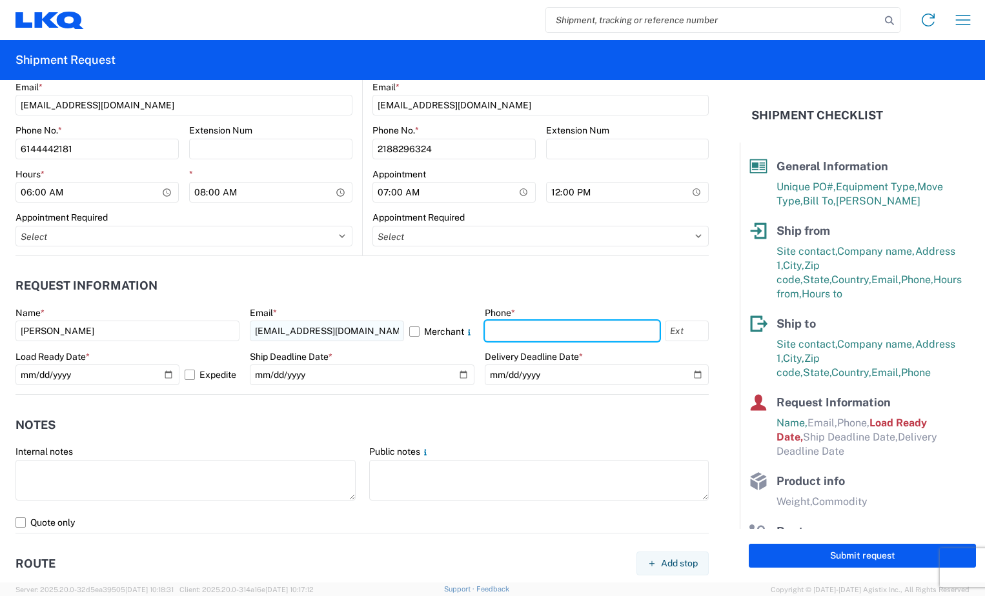
type input "2188296324"
click at [187, 378] on label "Expedite" at bounding box center [212, 375] width 55 height 21
click at [0, 0] on input "Expedite" at bounding box center [0, 0] width 0 height 0
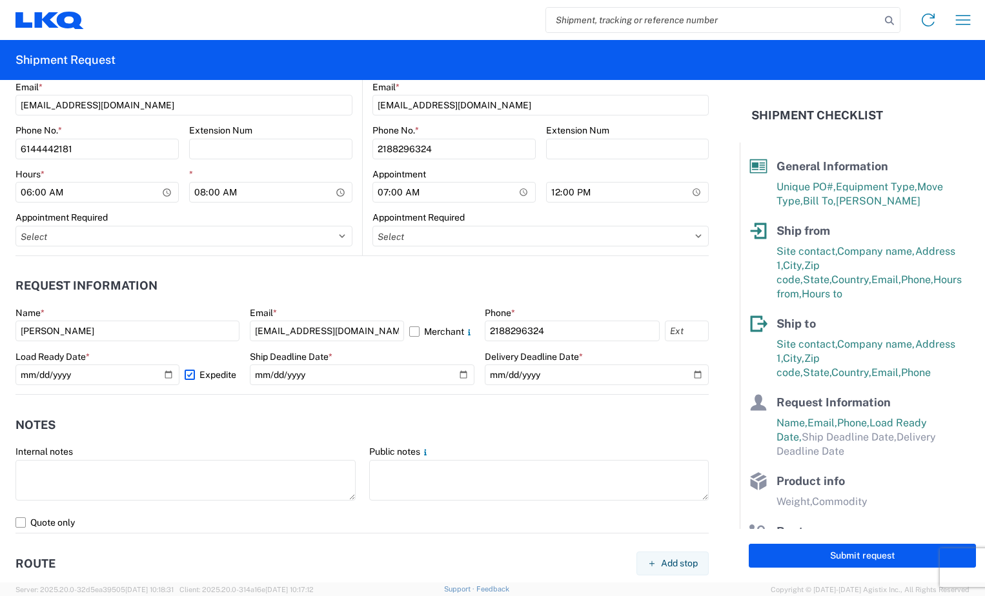
click at [187, 378] on label "Expedite" at bounding box center [212, 375] width 55 height 21
click at [0, 0] on input "Expedite" at bounding box center [0, 0] width 0 height 0
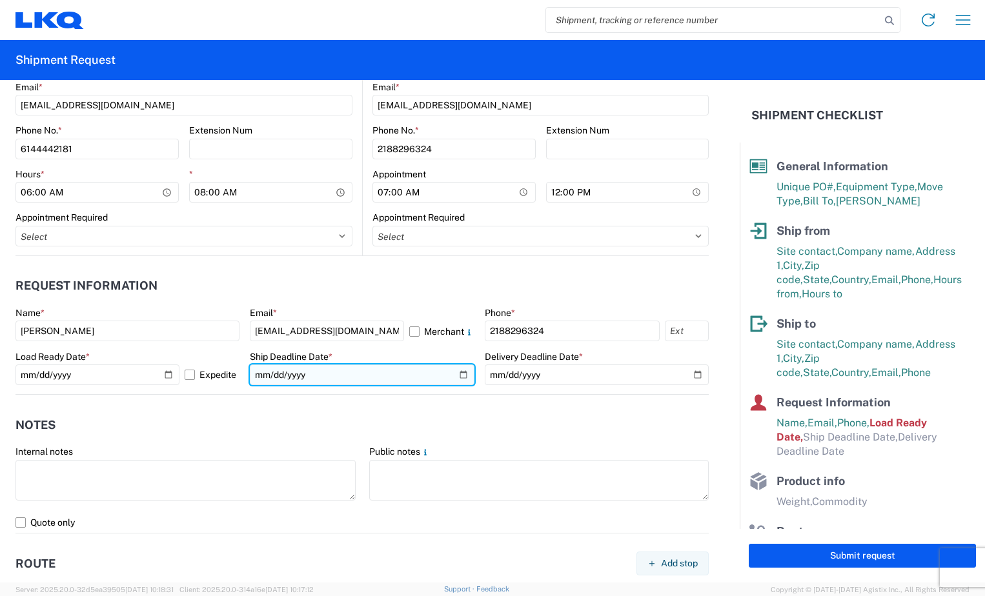
click at [456, 373] on input "date" at bounding box center [362, 375] width 224 height 21
type input "2025-10-10"
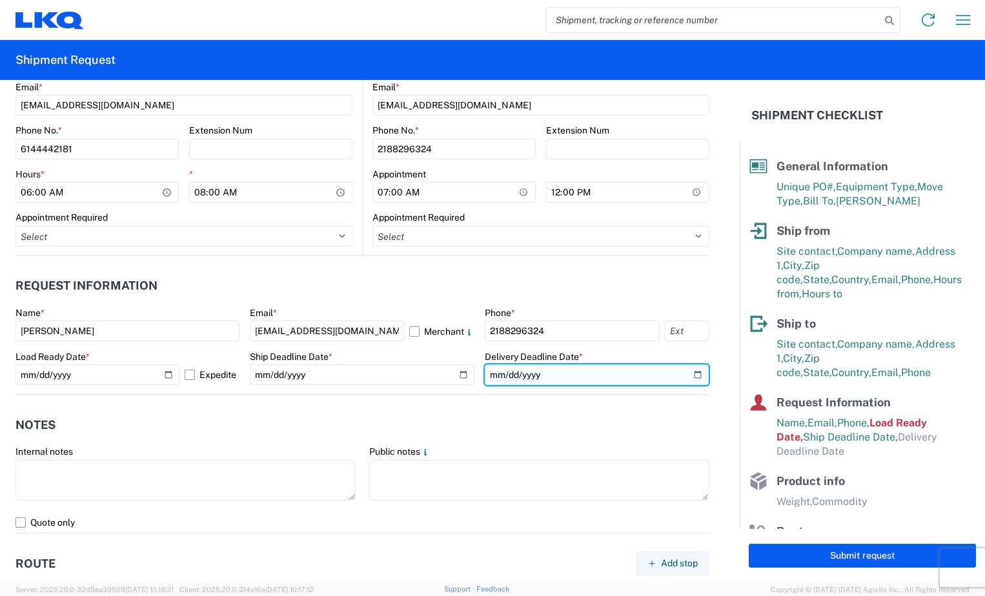
click at [692, 372] on input "date" at bounding box center [597, 375] width 224 height 21
type input "2025-10-13"
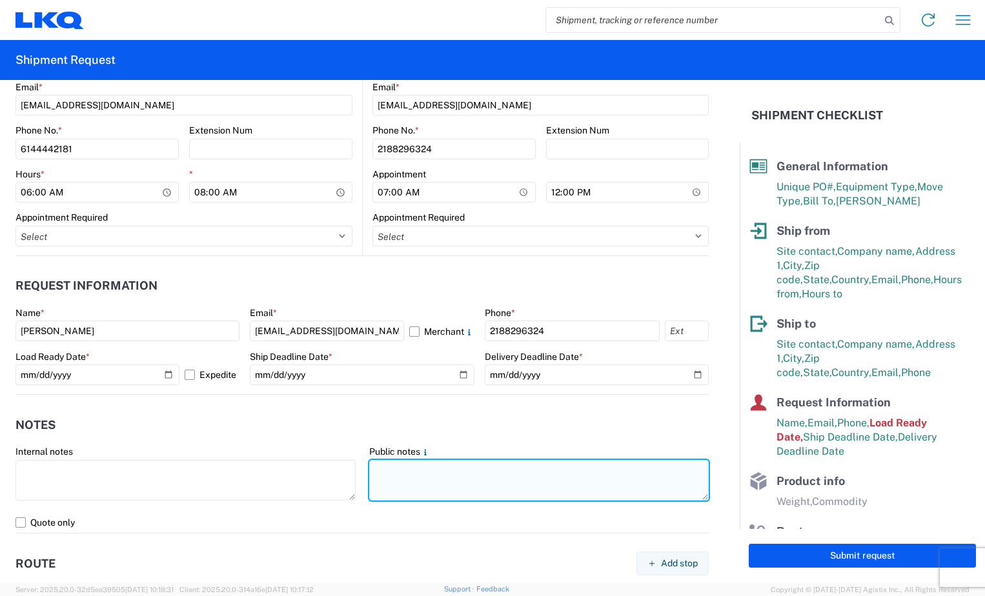
click at [399, 481] on textarea at bounding box center [539, 480] width 340 height 41
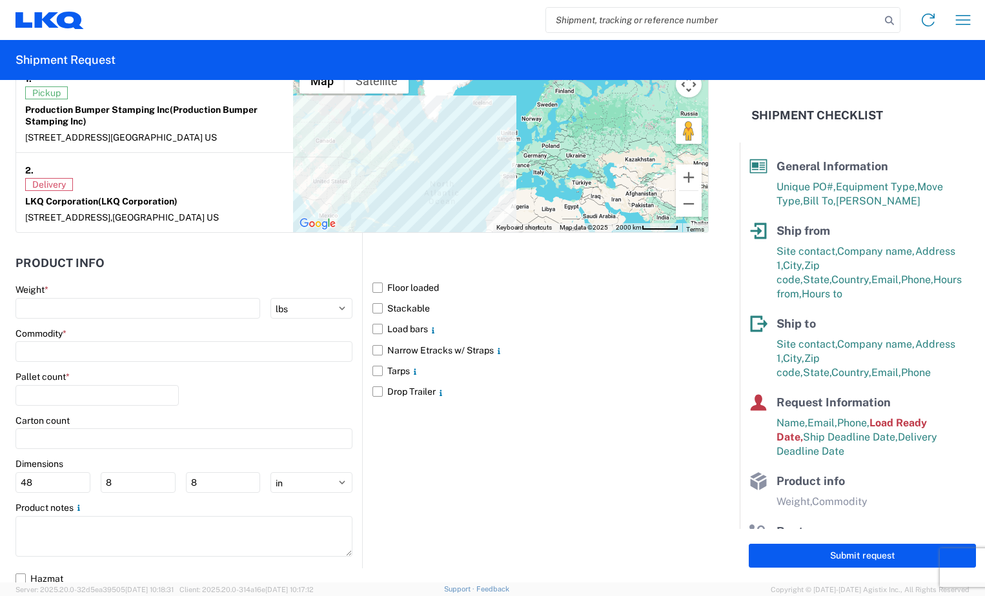
scroll to position [1134, 0]
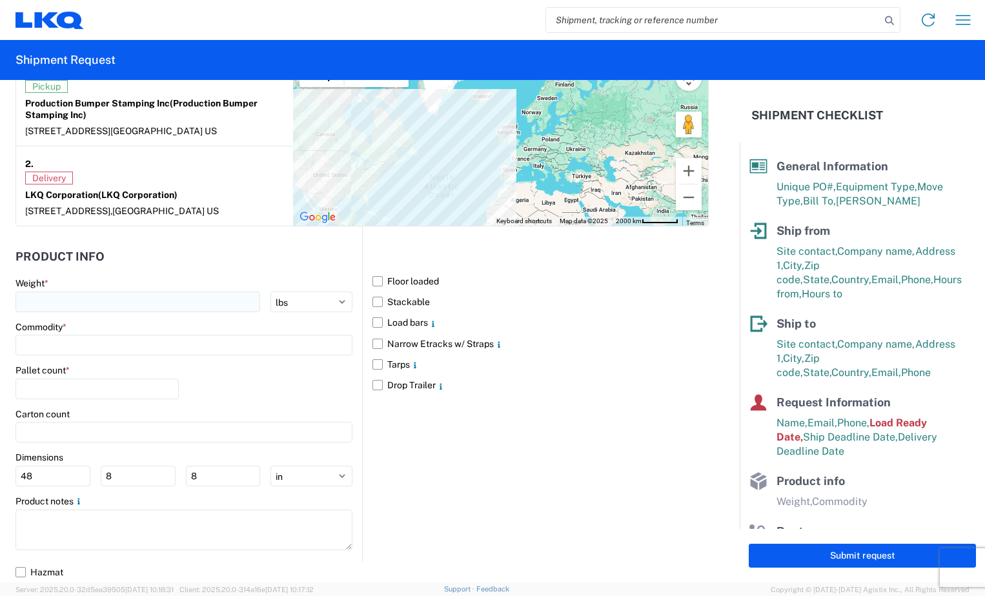
type textarea "Must have e tracks two load straps and air ride."
click at [174, 297] on input "number" at bounding box center [137, 302] width 245 height 21
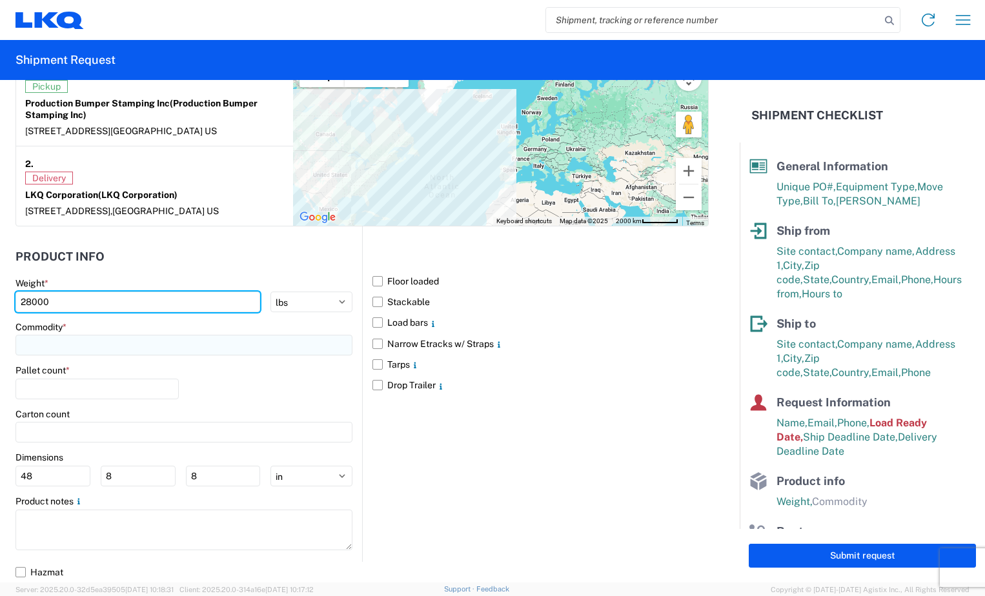
type input "28000"
click at [125, 351] on input at bounding box center [183, 345] width 337 height 21
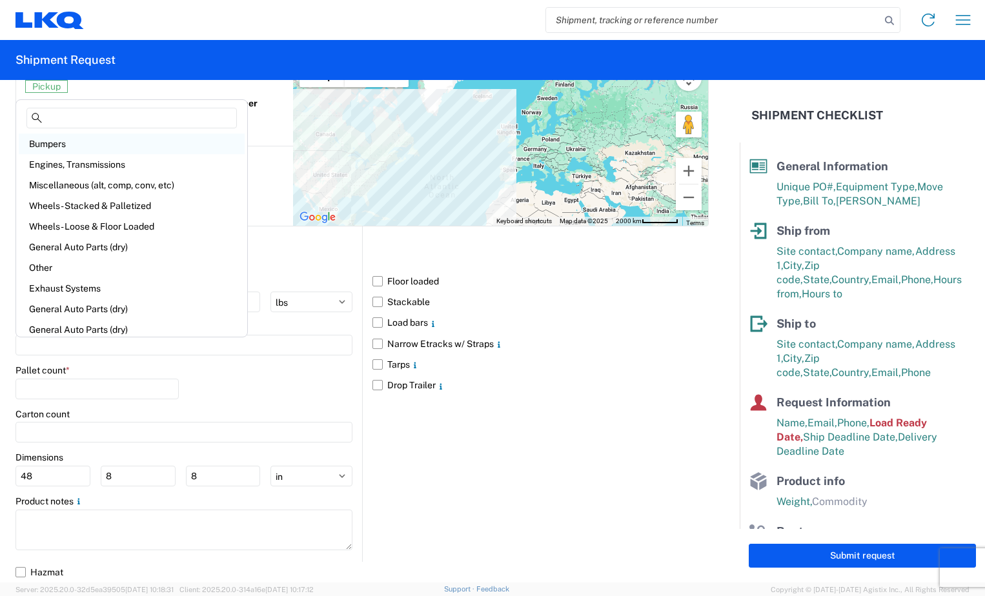
click at [75, 143] on div "Bumpers" at bounding box center [132, 144] width 226 height 21
type input "Bumpers"
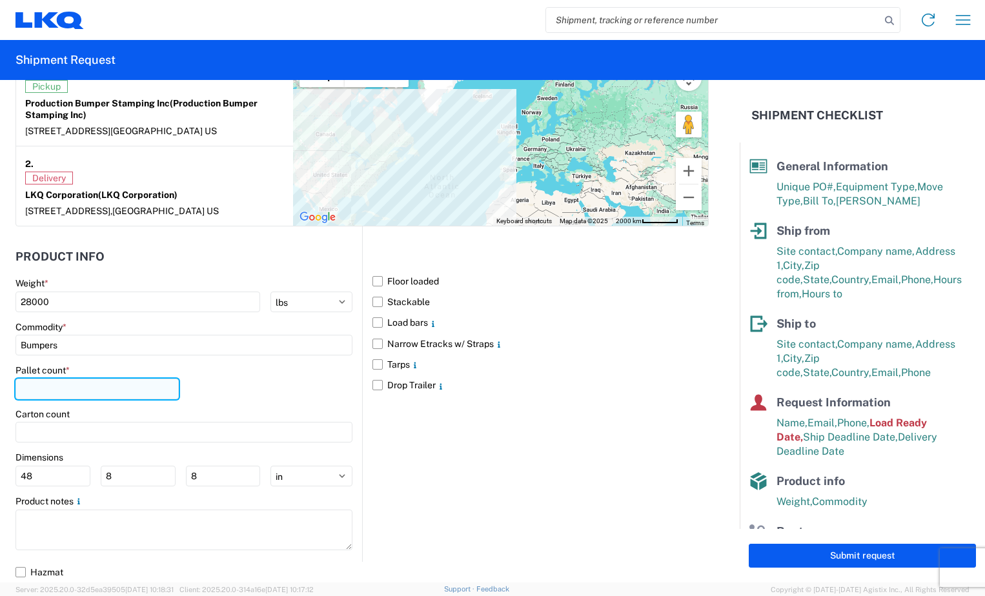
click at [70, 390] on input "number" at bounding box center [96, 389] width 163 height 21
type input "22"
click at [378, 345] on label "Narrow Etracks w/ Straps" at bounding box center [540, 344] width 336 height 21
click at [0, 0] on input "Narrow Etracks w/ Straps" at bounding box center [0, 0] width 0 height 0
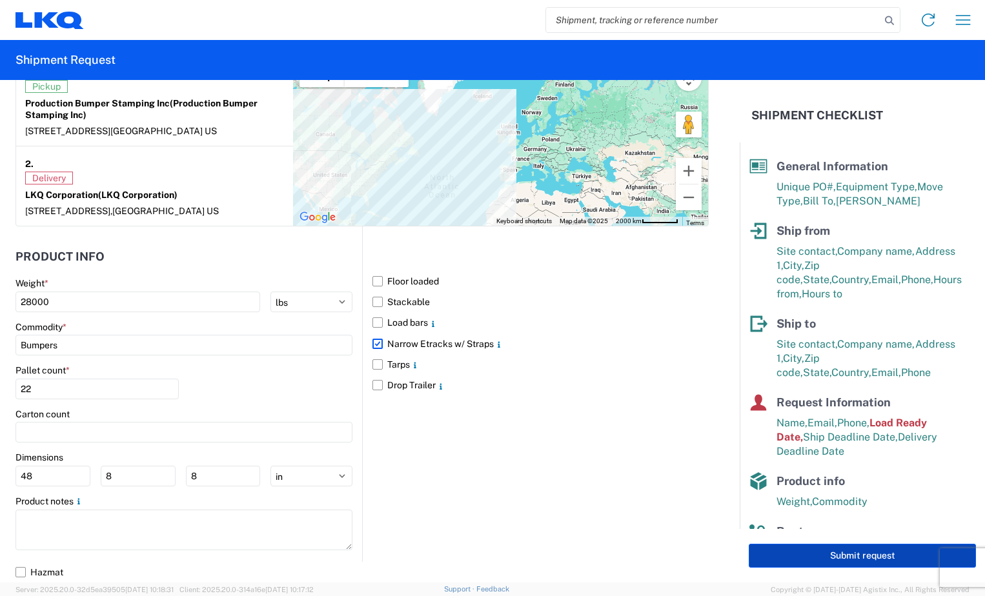
click at [826, 562] on button "Submit request" at bounding box center [862, 556] width 227 height 24
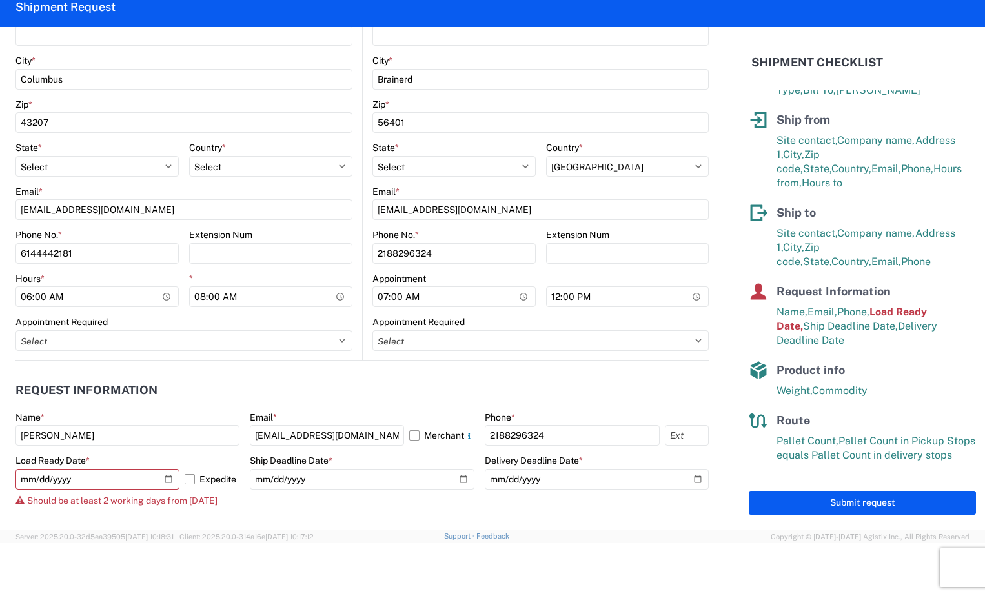
scroll to position [375, 0]
